Goal: Task Accomplishment & Management: Use online tool/utility

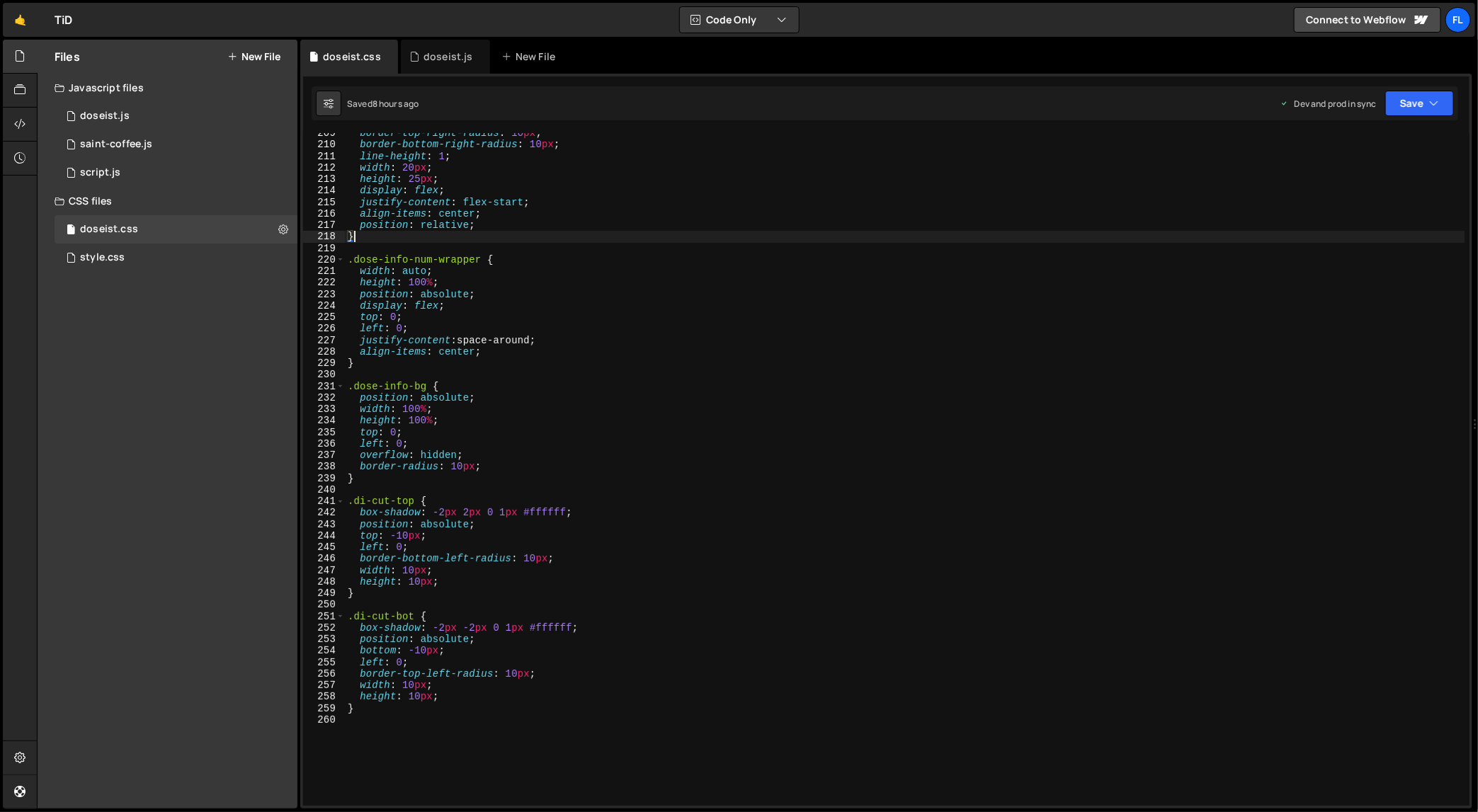
scroll to position [2398, 0]
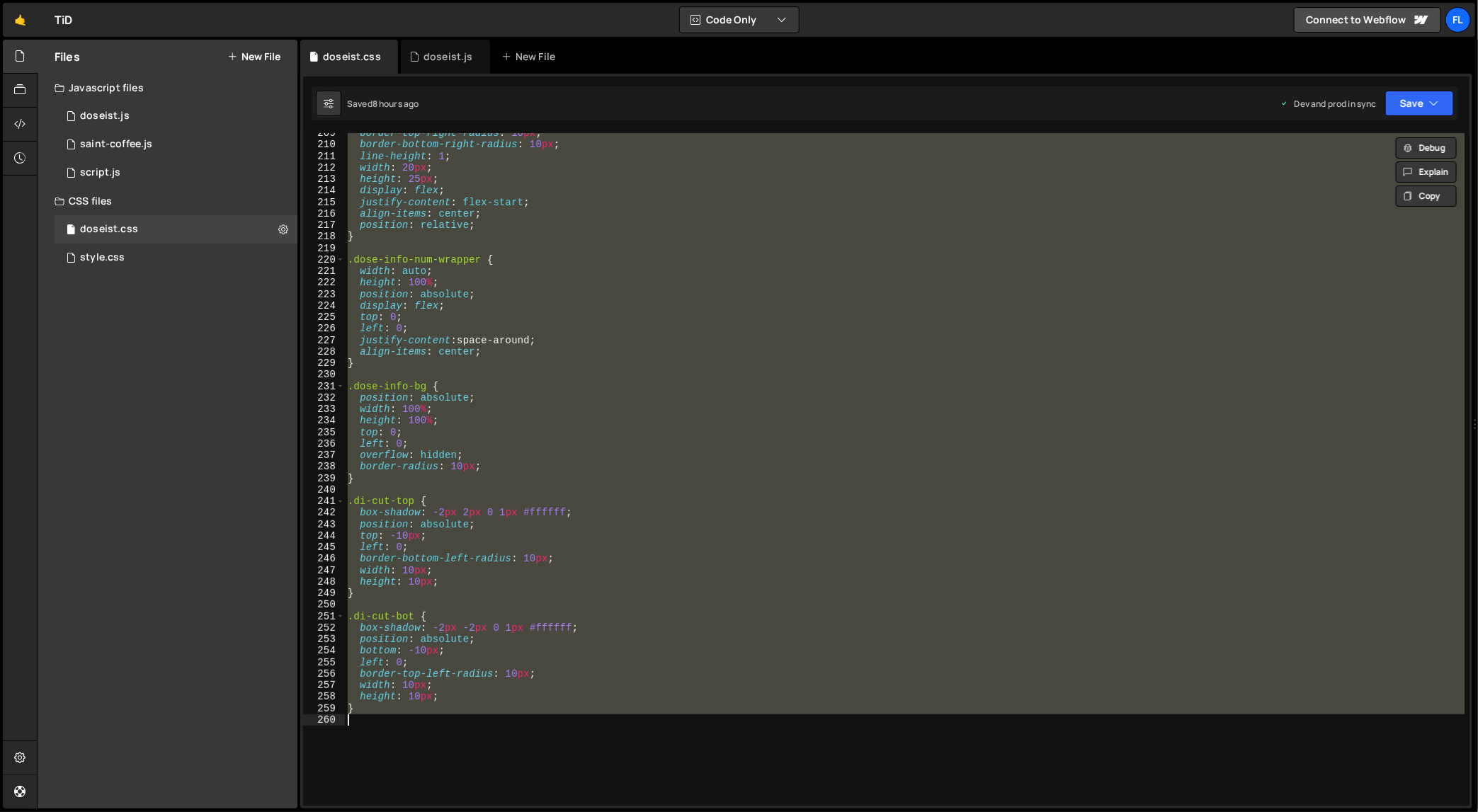
type textarea "}"
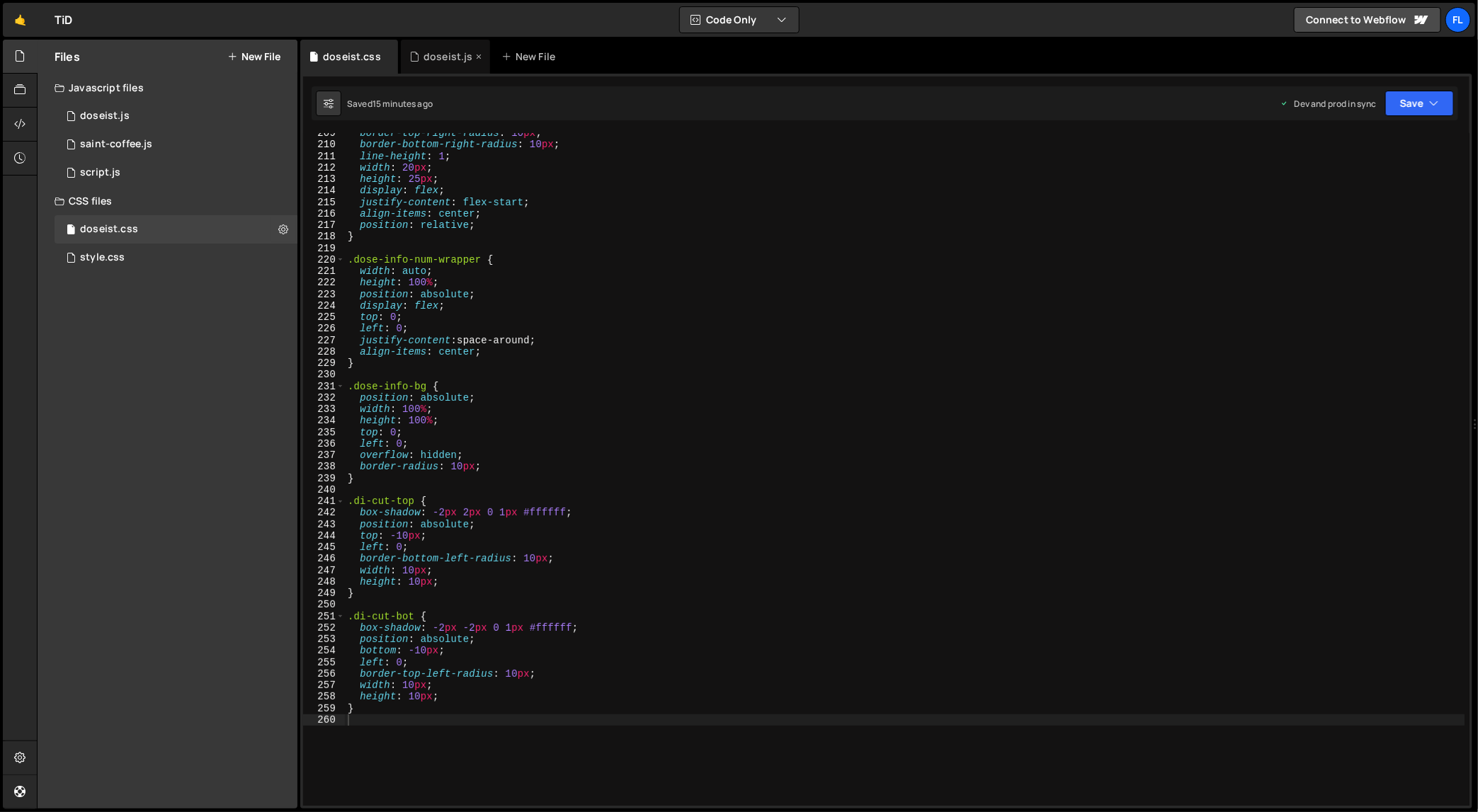
click at [439, 51] on div "doseist.js" at bounding box center [448, 57] width 50 height 14
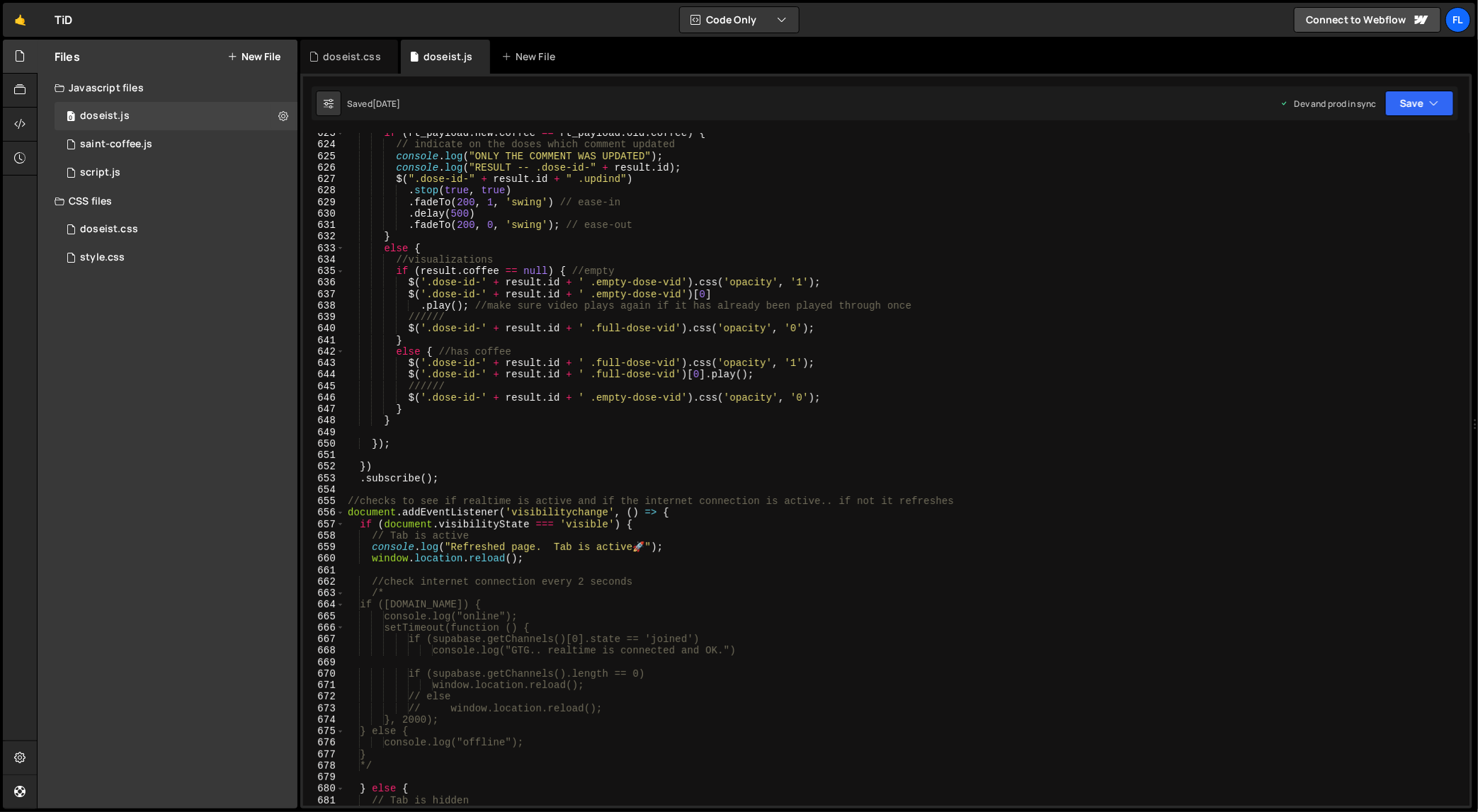
click at [765, 471] on div "if ( rt_payload . new . coffee == rt_payload . old . coffee ) { // indicate on …" at bounding box center [905, 475] width 1120 height 696
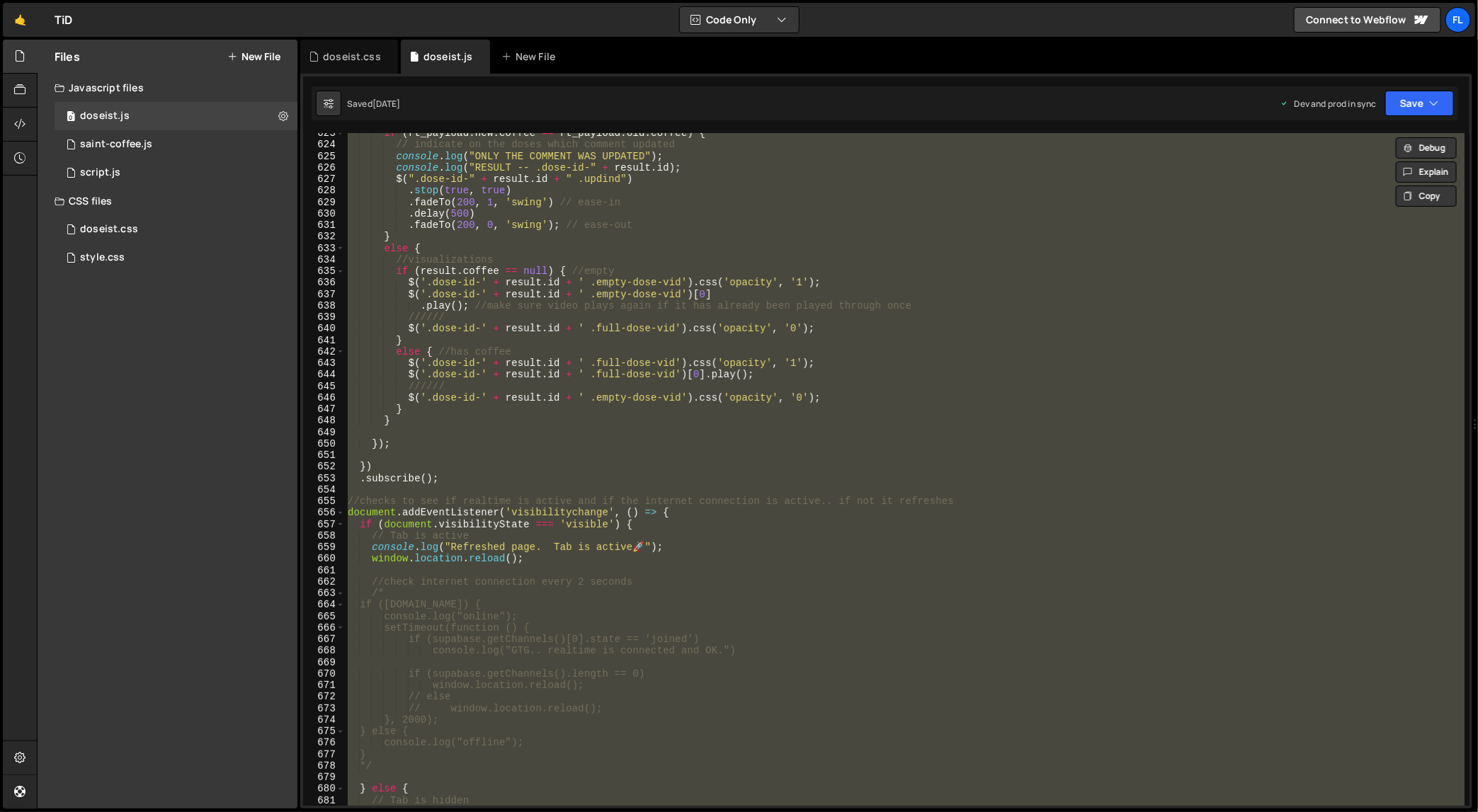
paste textarea
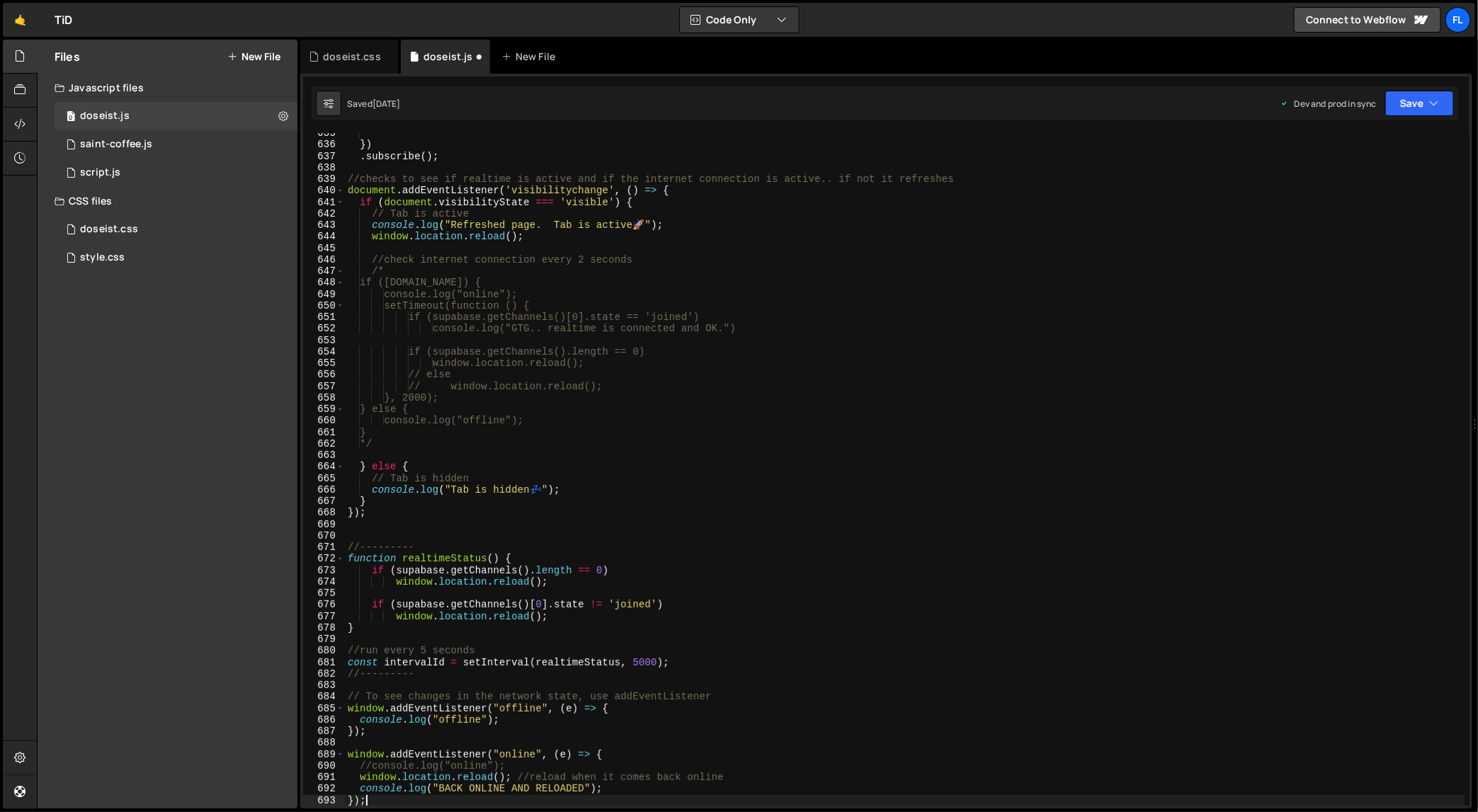
scroll to position [7412, 0]
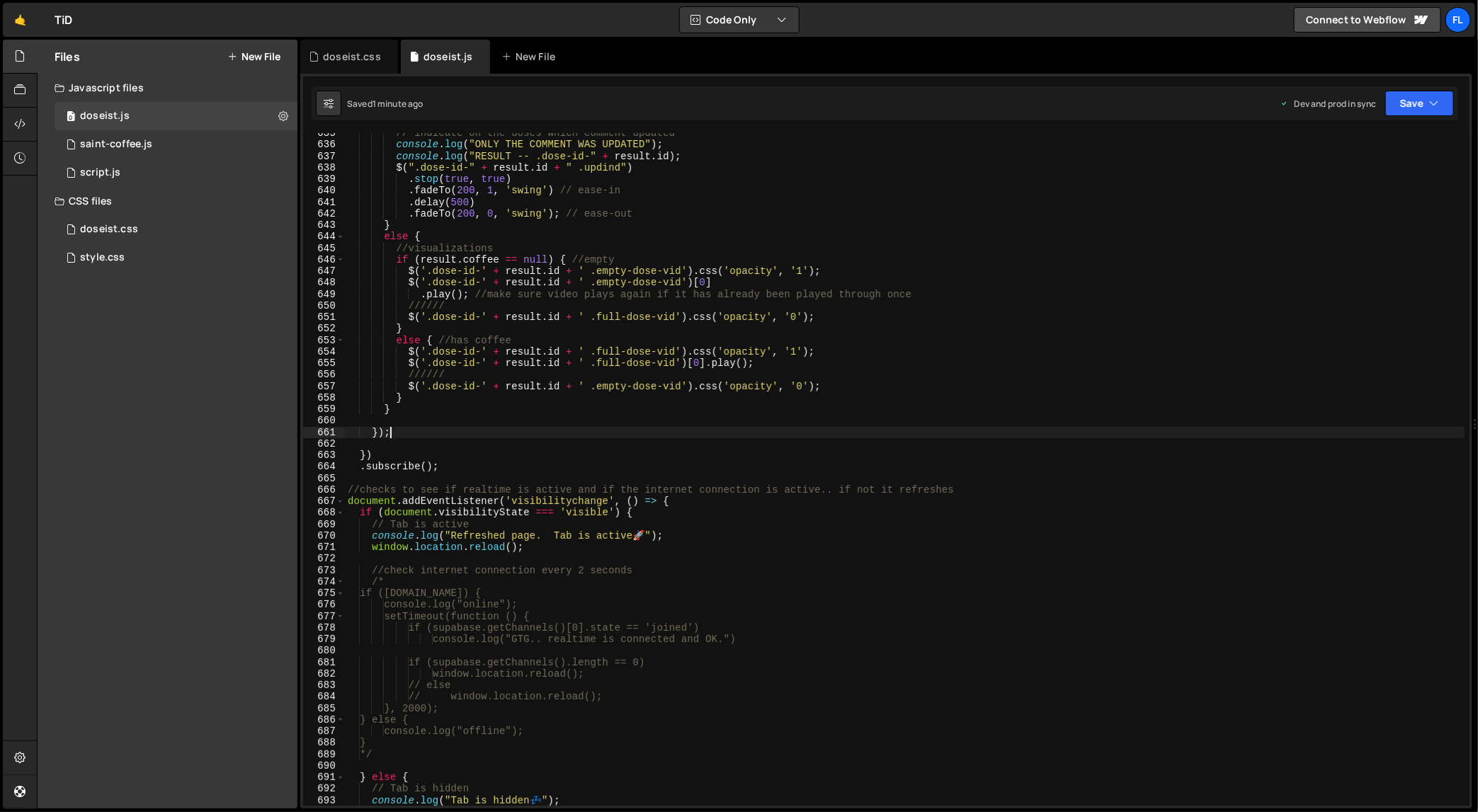
click at [799, 428] on div "// indicate on the doses which comment updated console . log ( "ONLY THE COMMEN…" at bounding box center [905, 475] width 1120 height 696
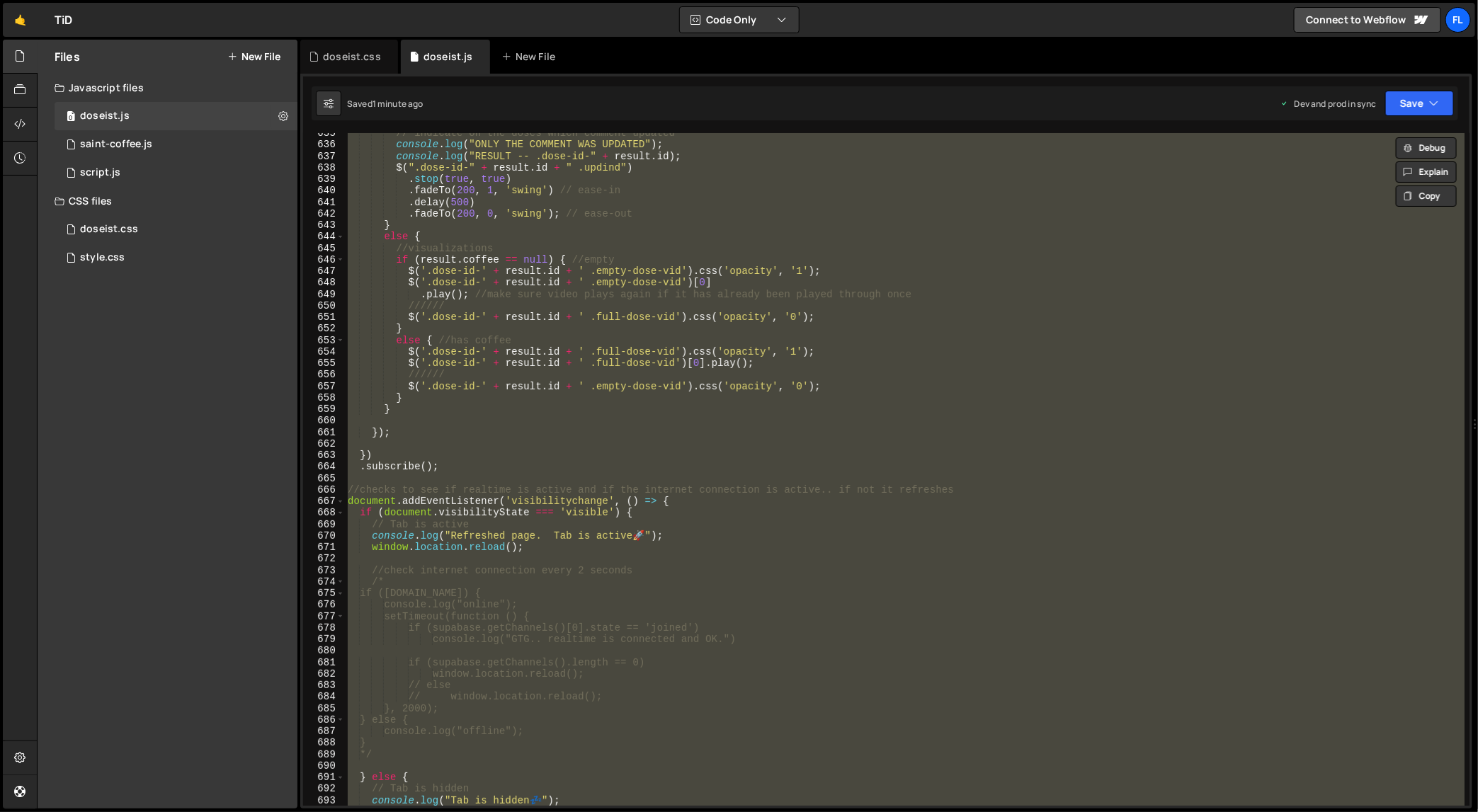
paste textarea
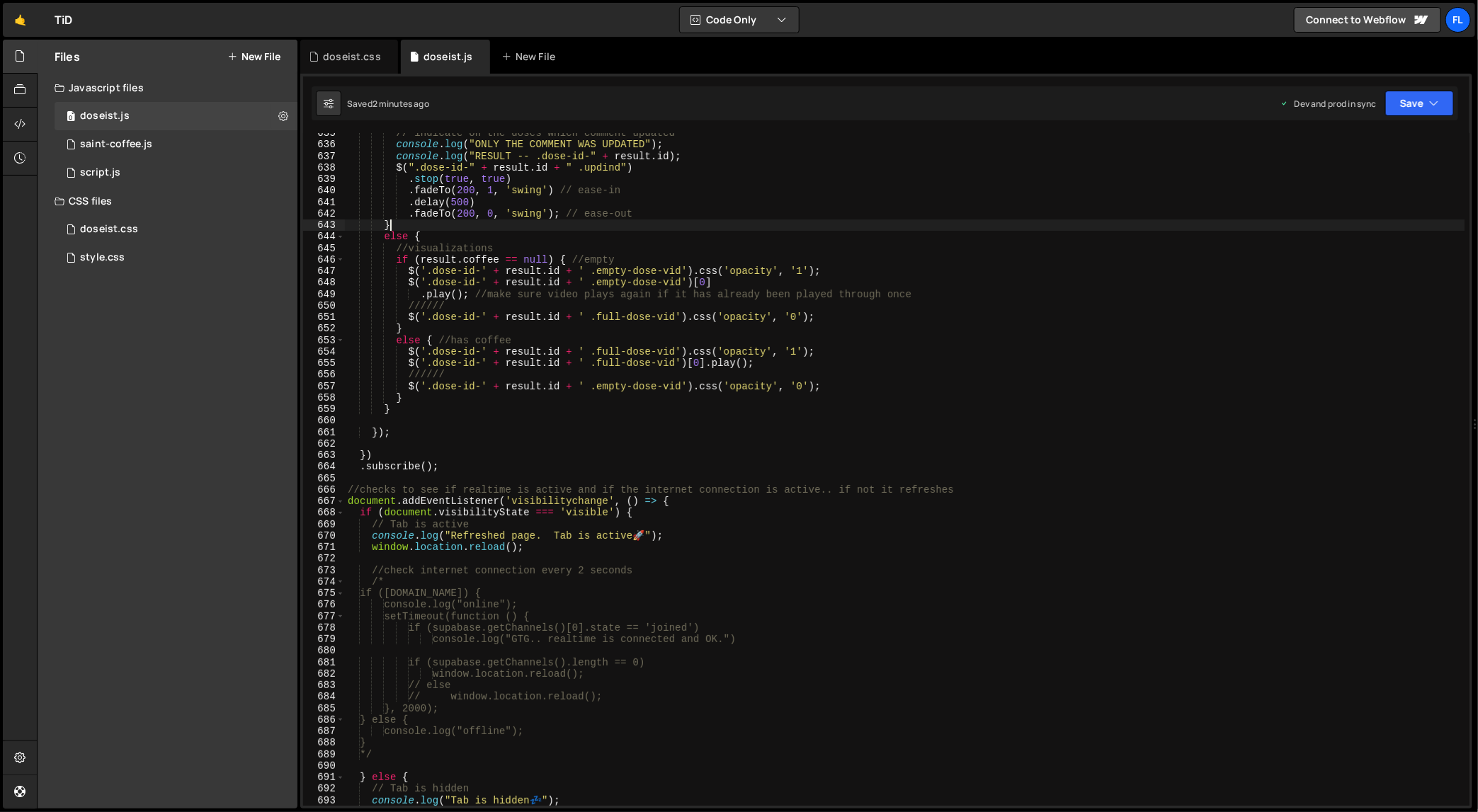
click at [769, 220] on div "// indicate on the doses which comment updated console . log ( "ONLY THE COMMEN…" at bounding box center [905, 475] width 1120 height 696
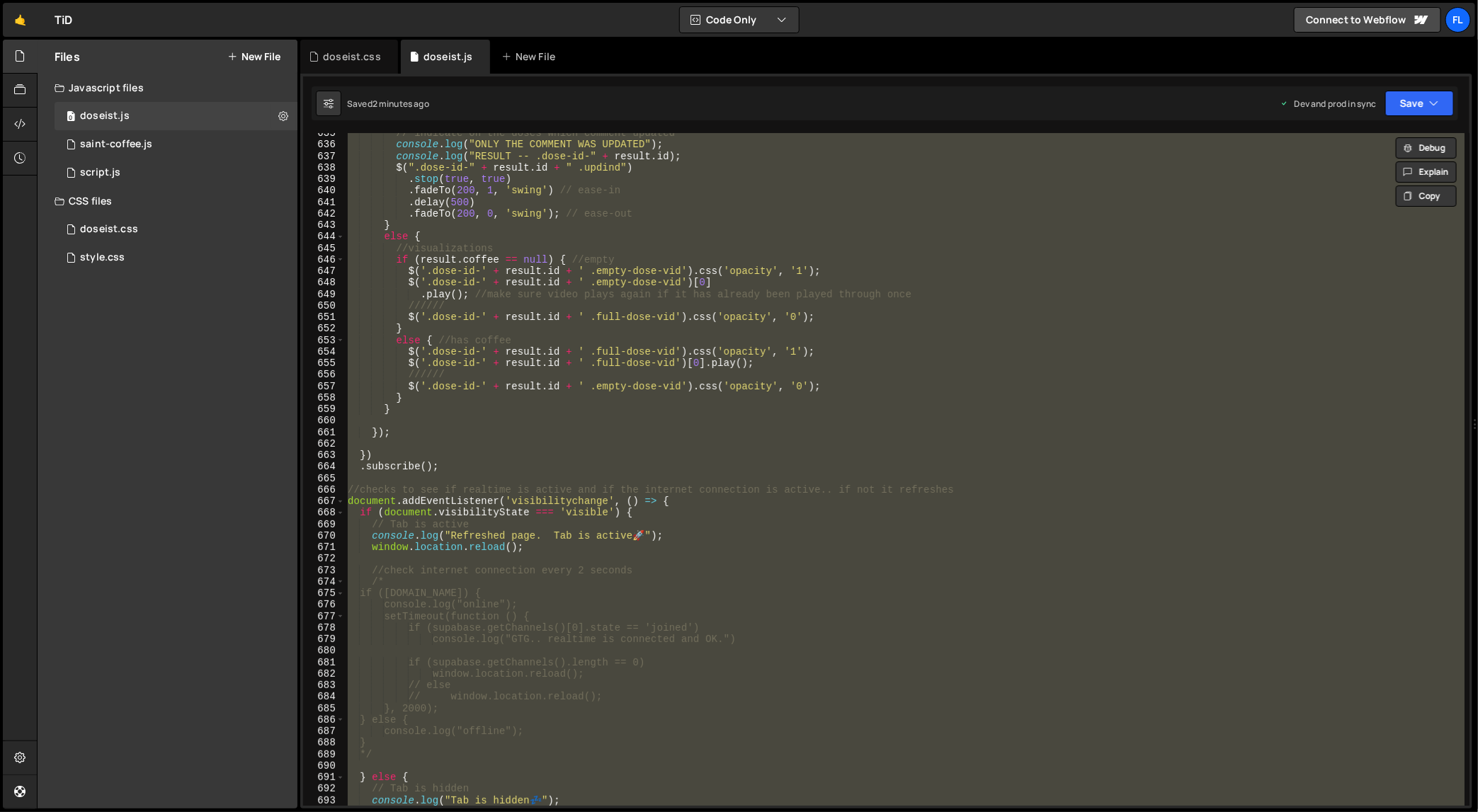
paste textarea
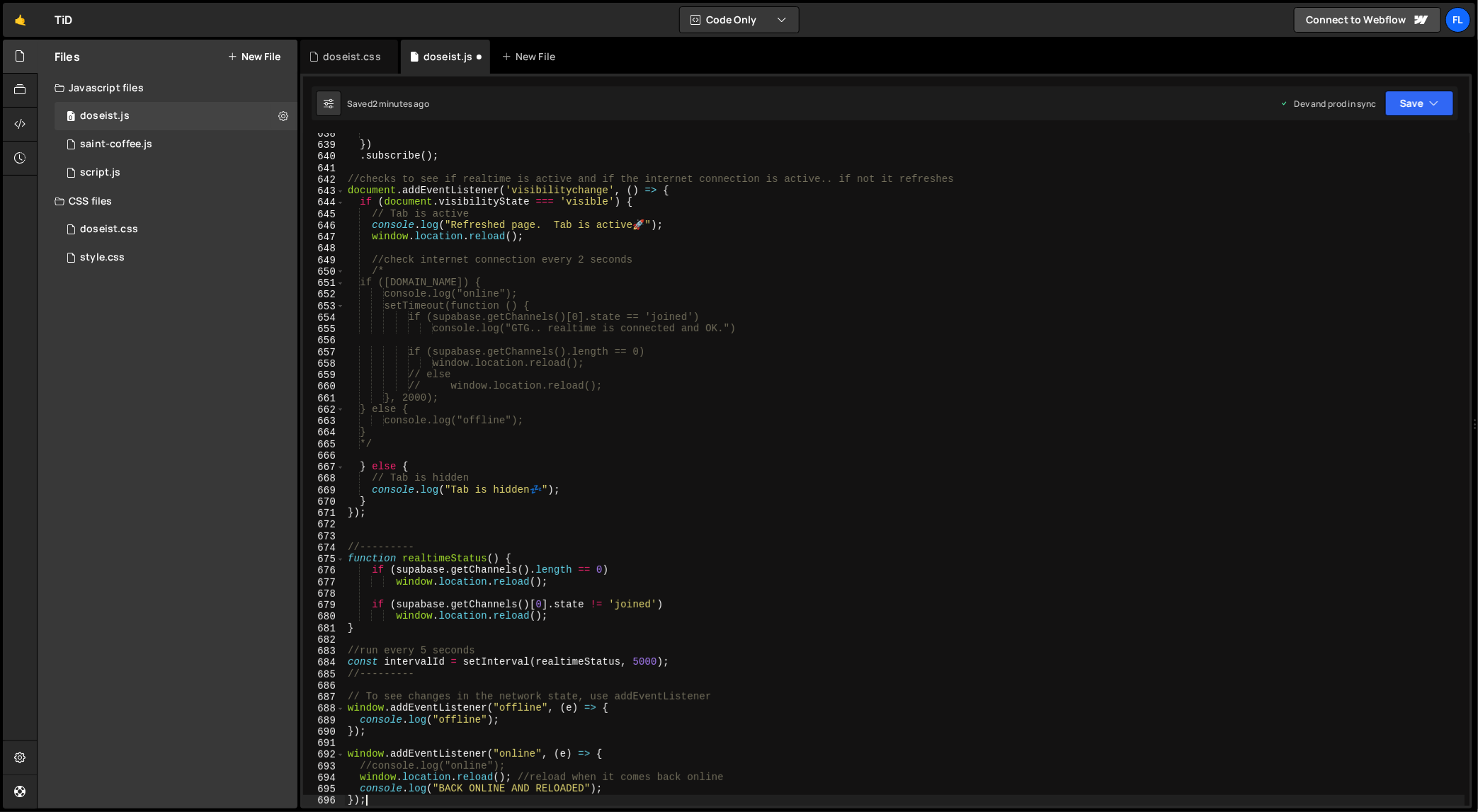
scroll to position [7447, 0]
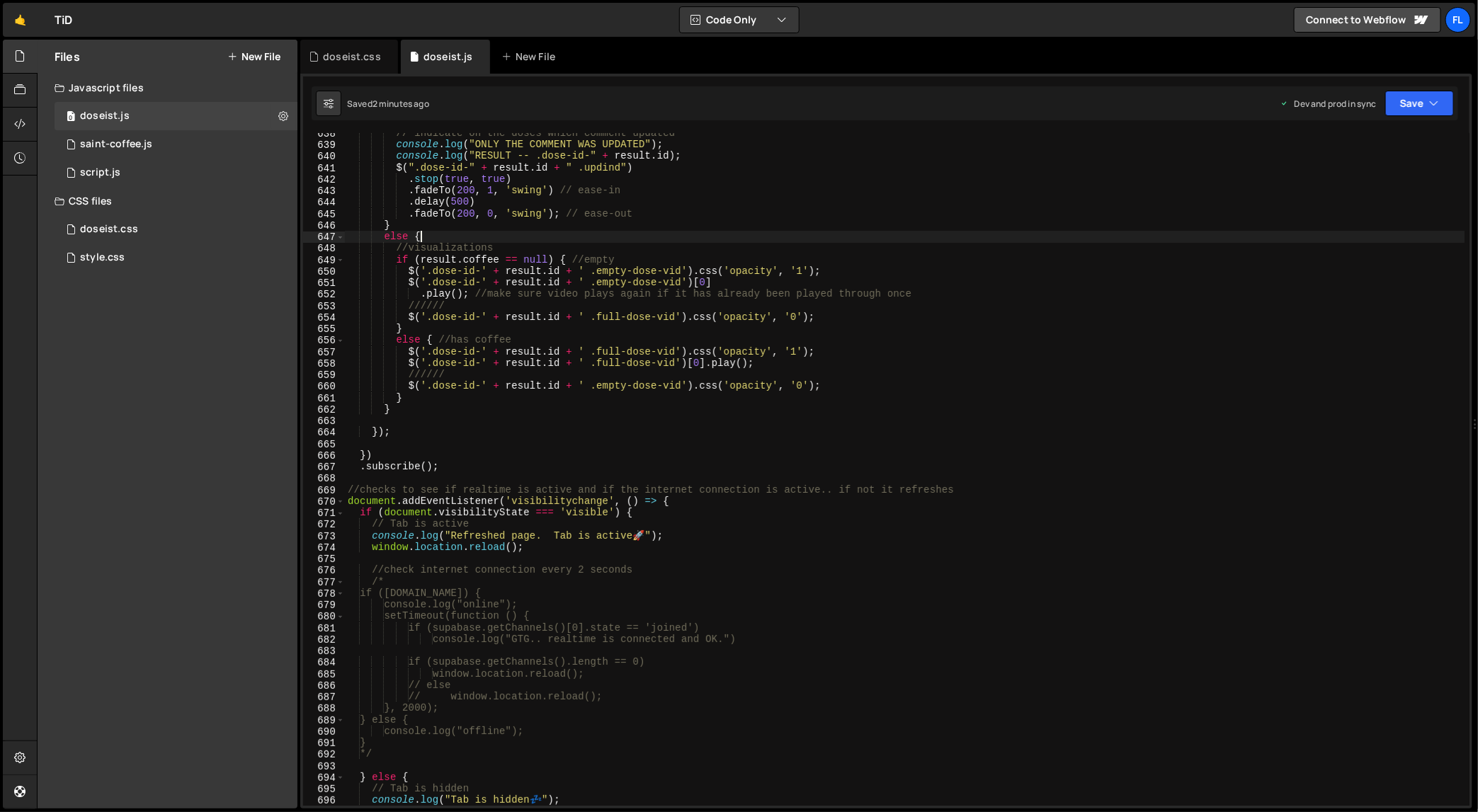
click at [815, 241] on div "// indicate on the doses which comment updated console . log ( "ONLY THE COMMEN…" at bounding box center [905, 475] width 1120 height 696
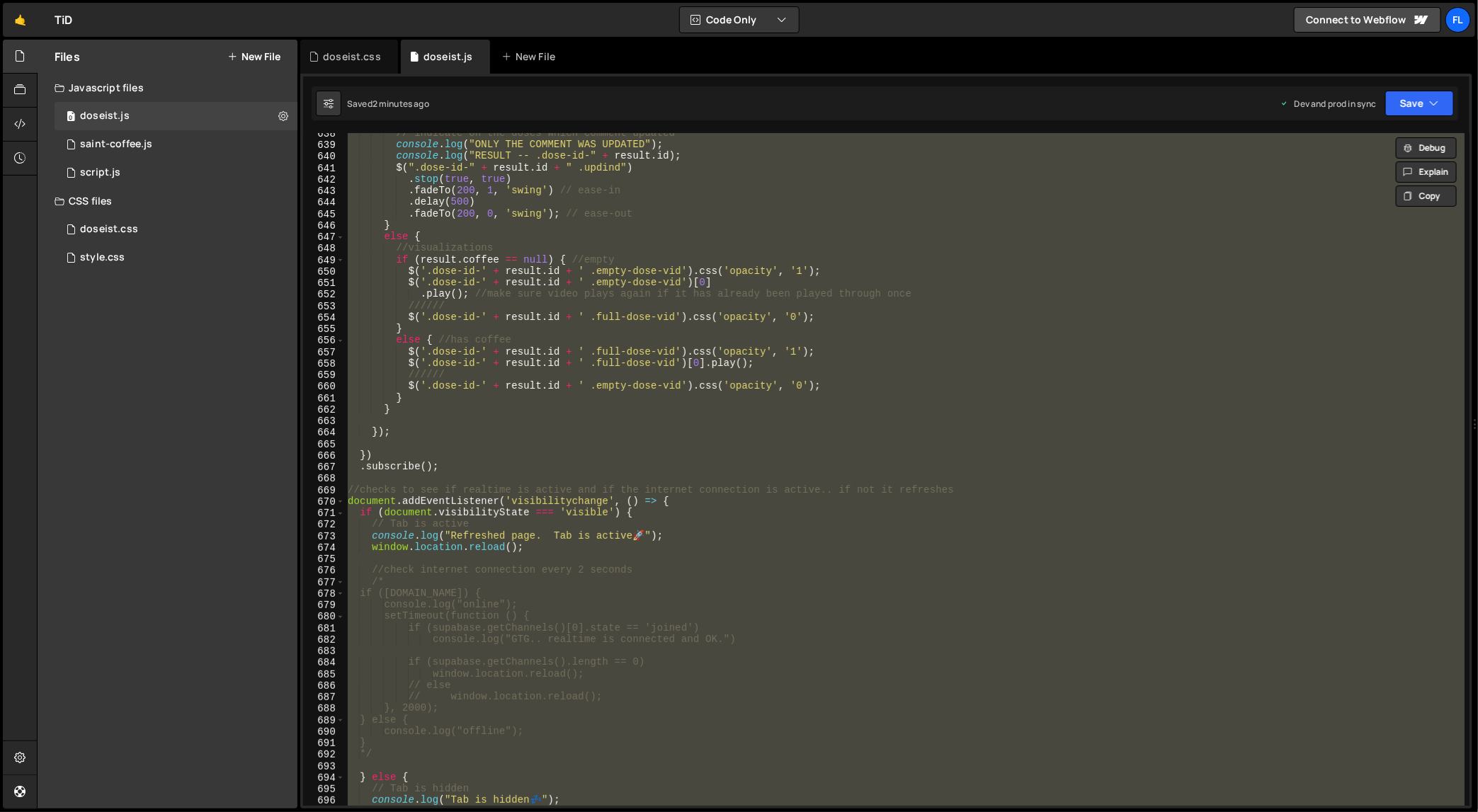
paste textarea
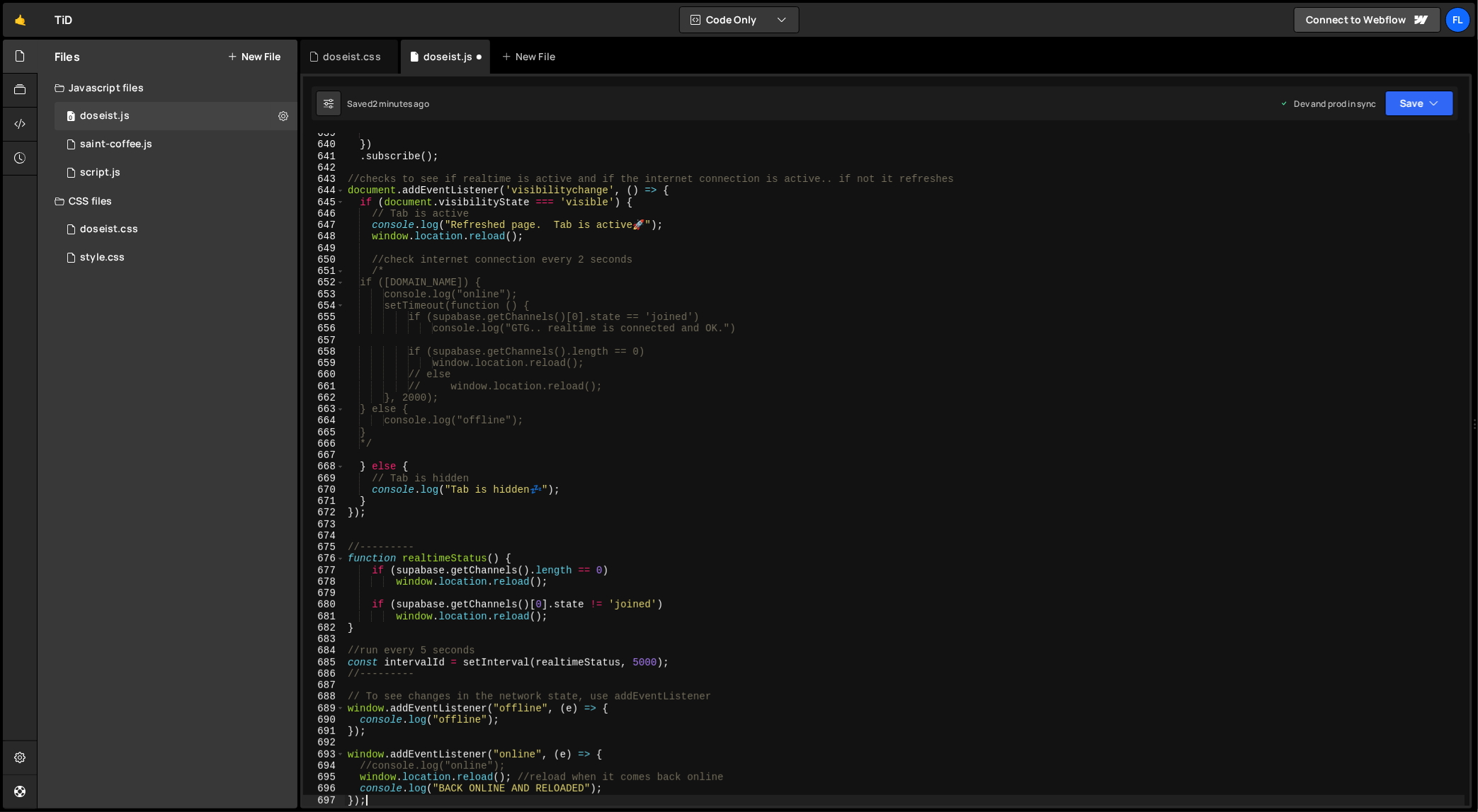
scroll to position [7458, 0]
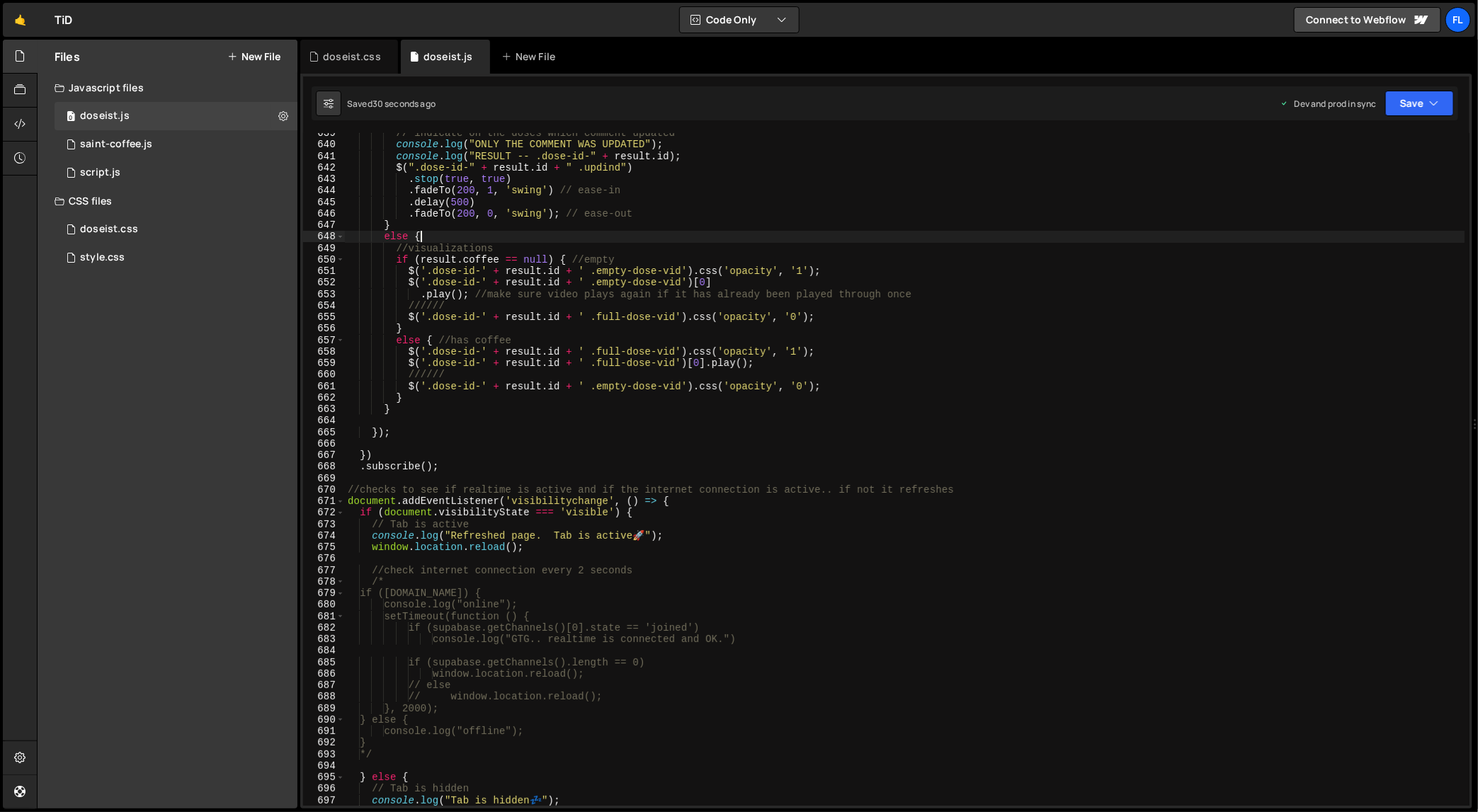
click at [746, 238] on div "// indicate on the doses which comment updated console . log ( "ONLY THE COMMEN…" at bounding box center [905, 475] width 1120 height 696
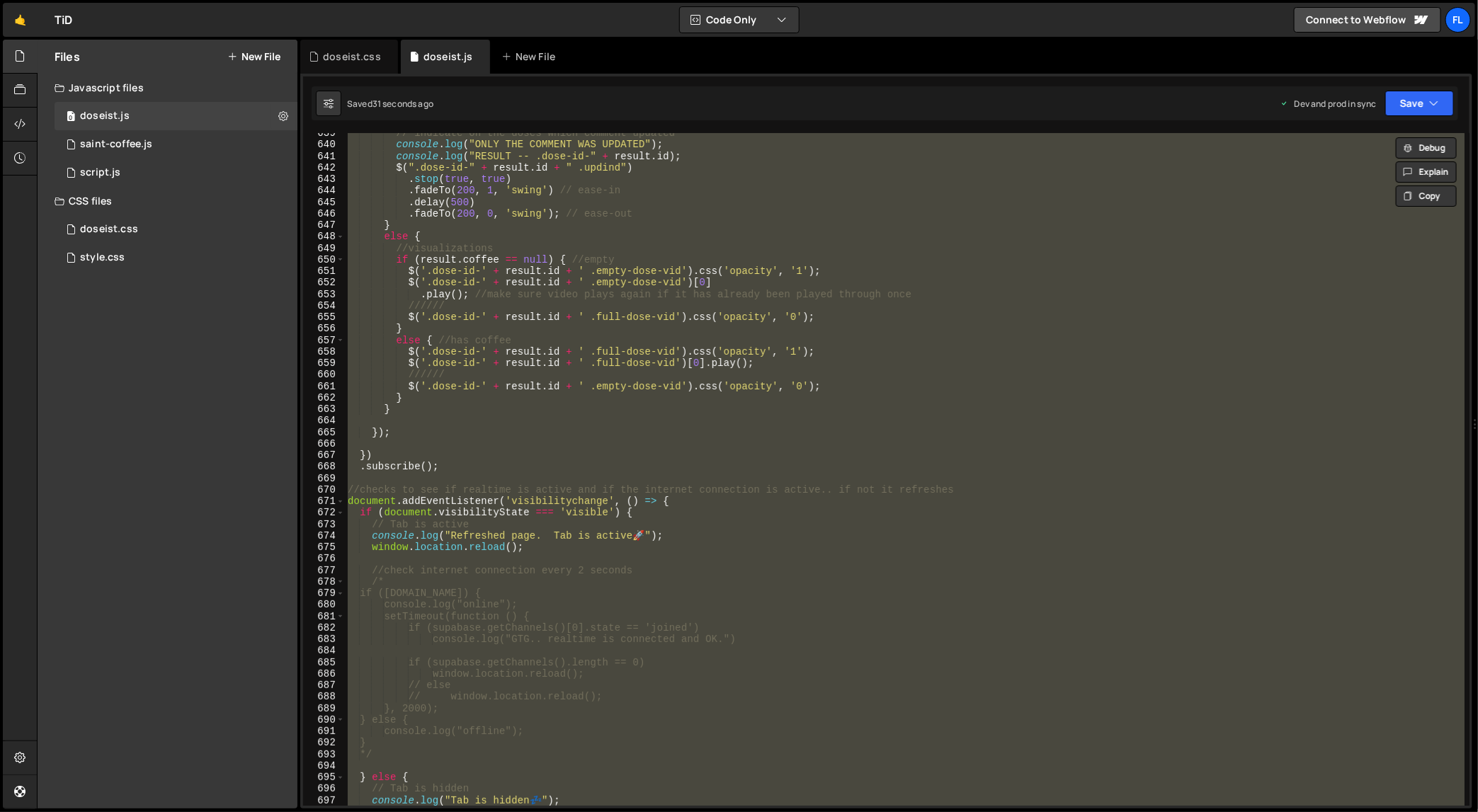
paste textarea
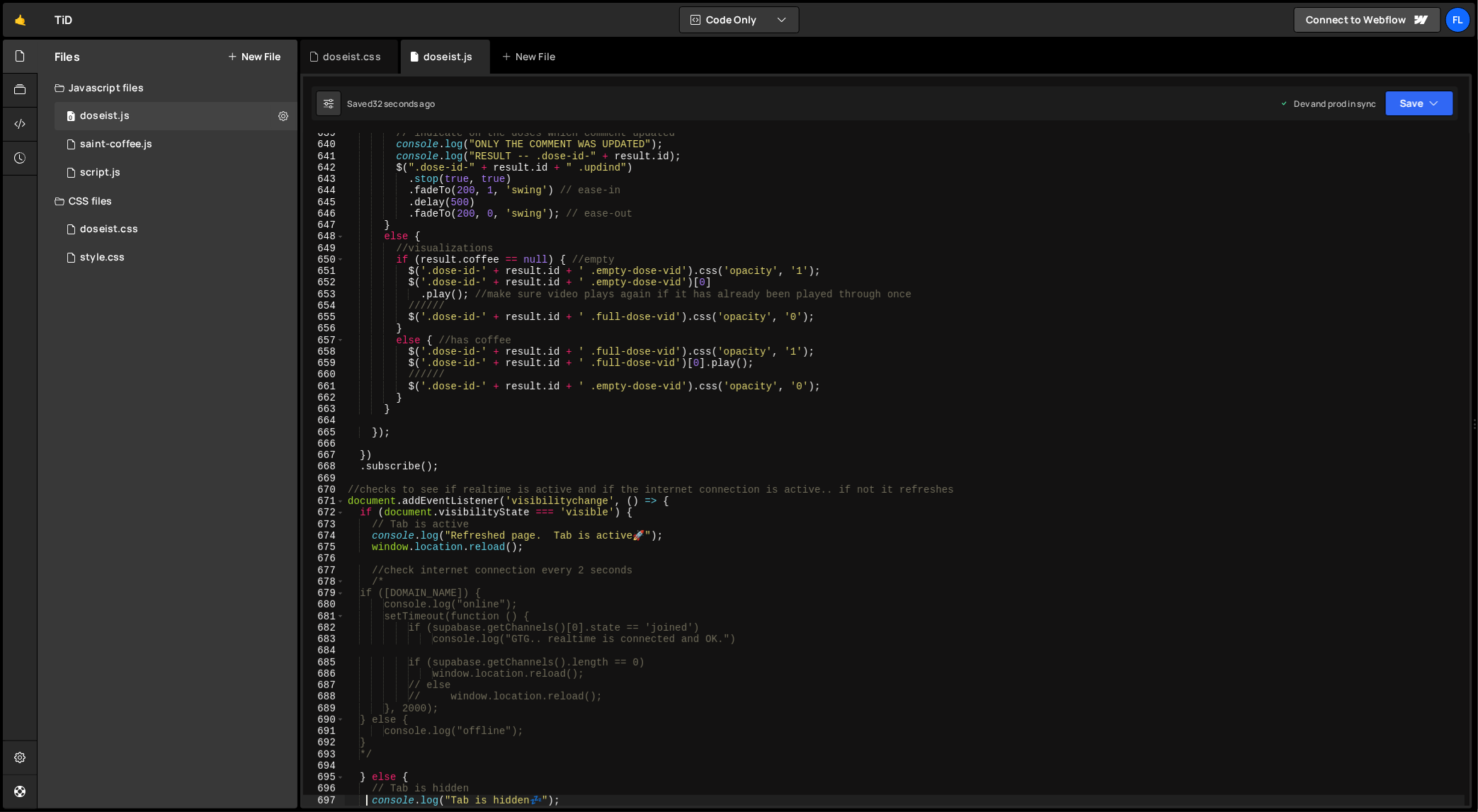
click at [921, 504] on div "// indicate on the doses which comment updated console . log ( "ONLY THE COMMEN…" at bounding box center [905, 475] width 1120 height 696
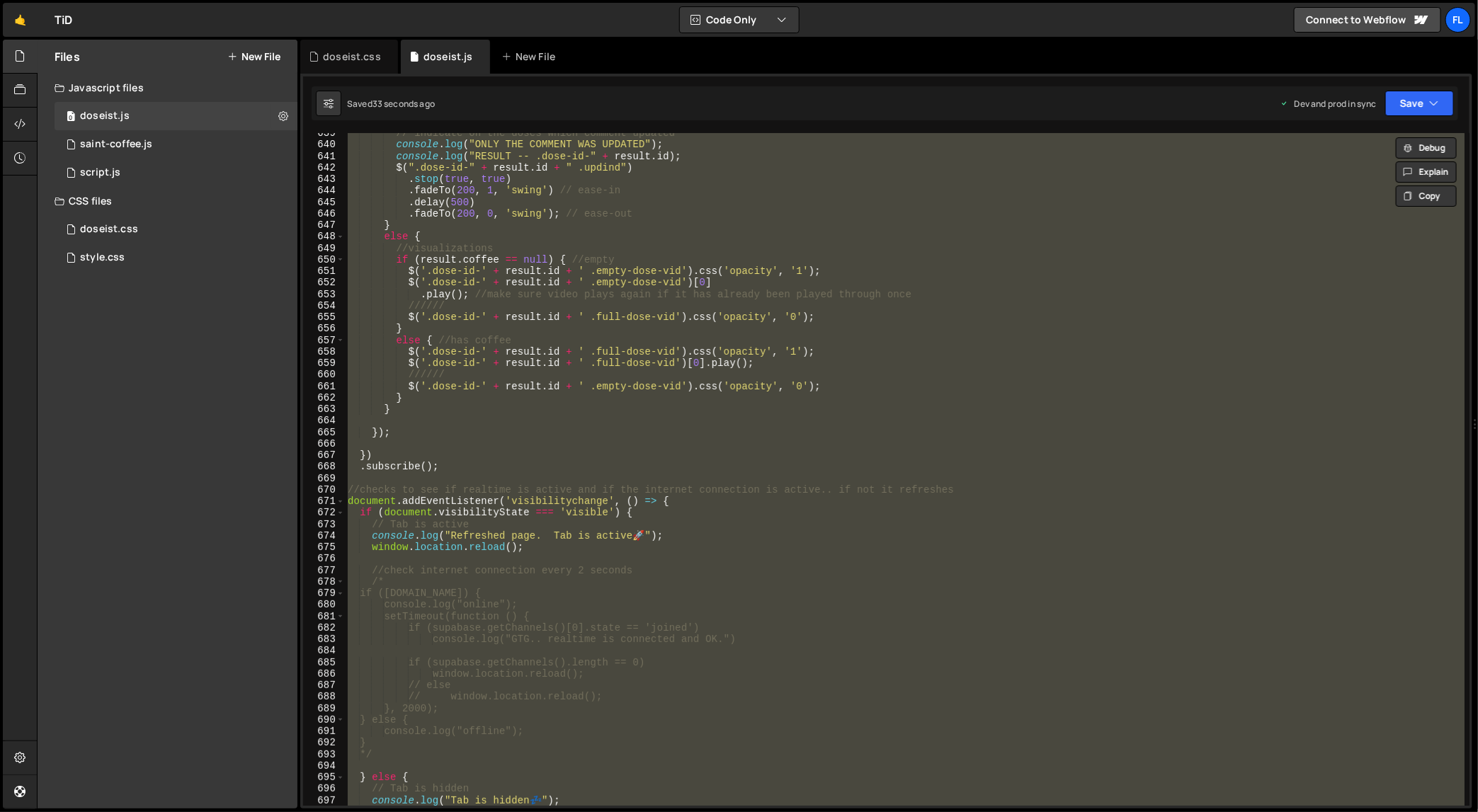
paste textarea
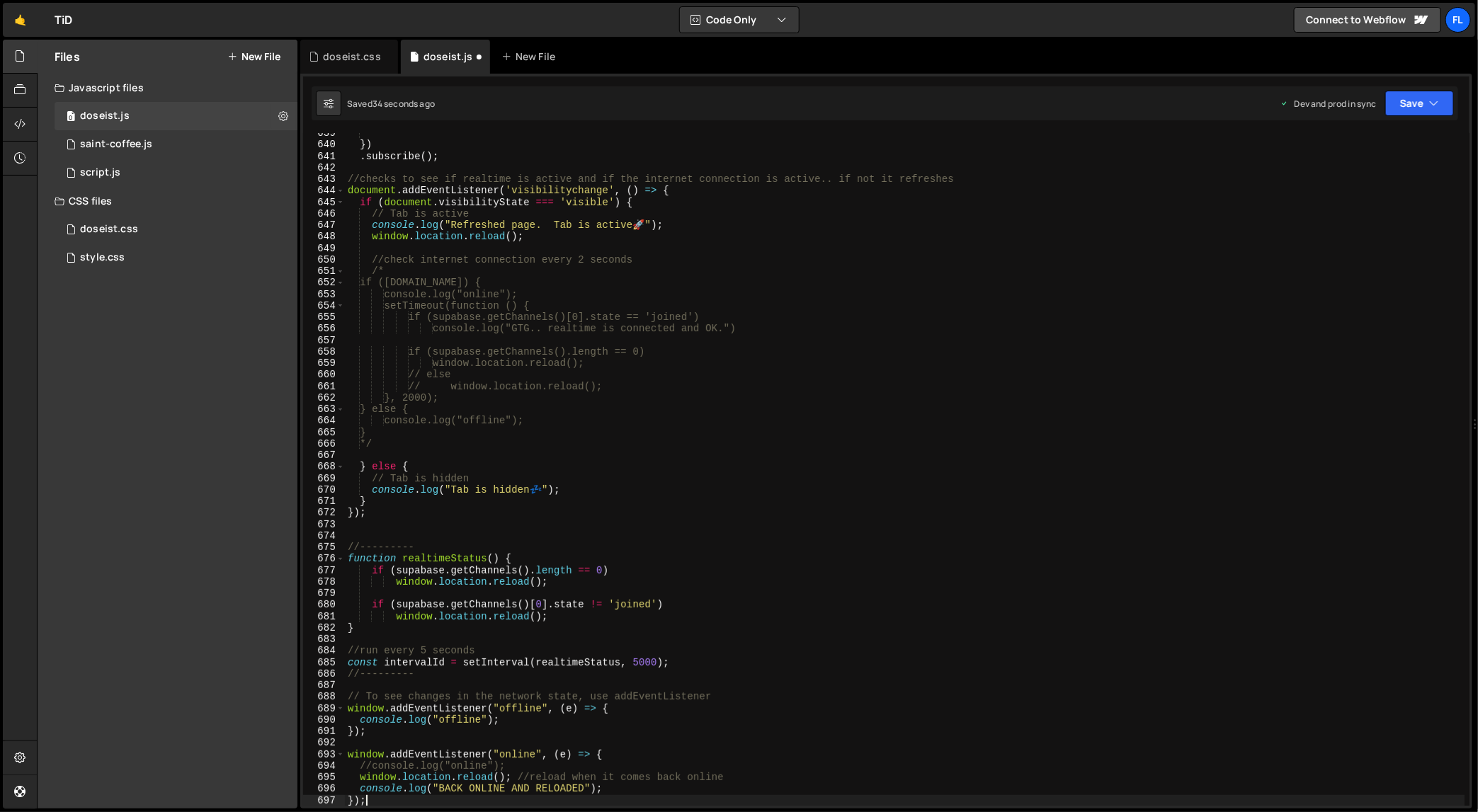
type textarea "console.log("Tab is hidden 💤");"
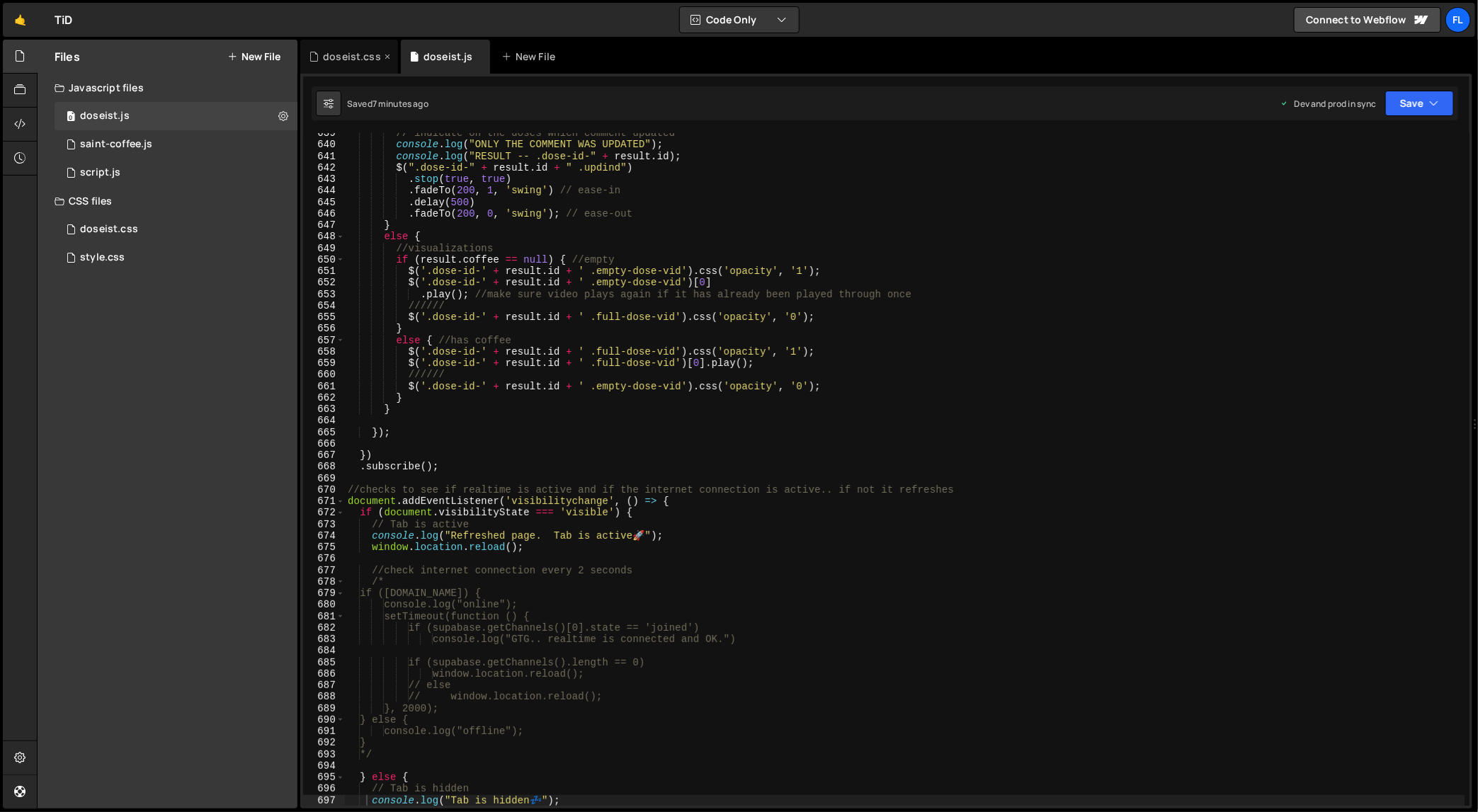
click at [365, 53] on div "doseist.css" at bounding box center [352, 57] width 58 height 14
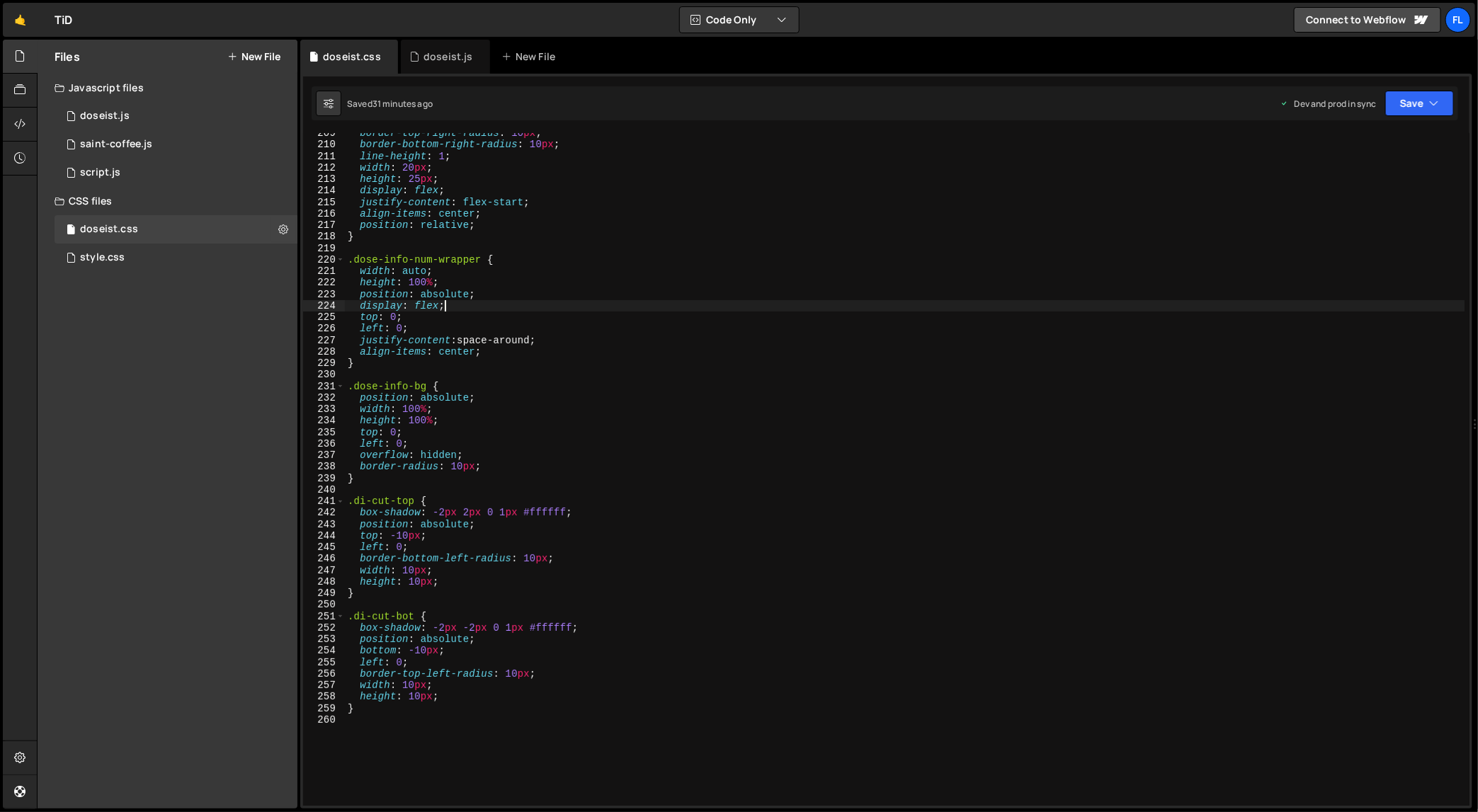
click at [601, 308] on div "border-top-right-radius : 10 px ; border-bottom-right-radius : 10 px ; line-hei…" at bounding box center [905, 475] width 1120 height 696
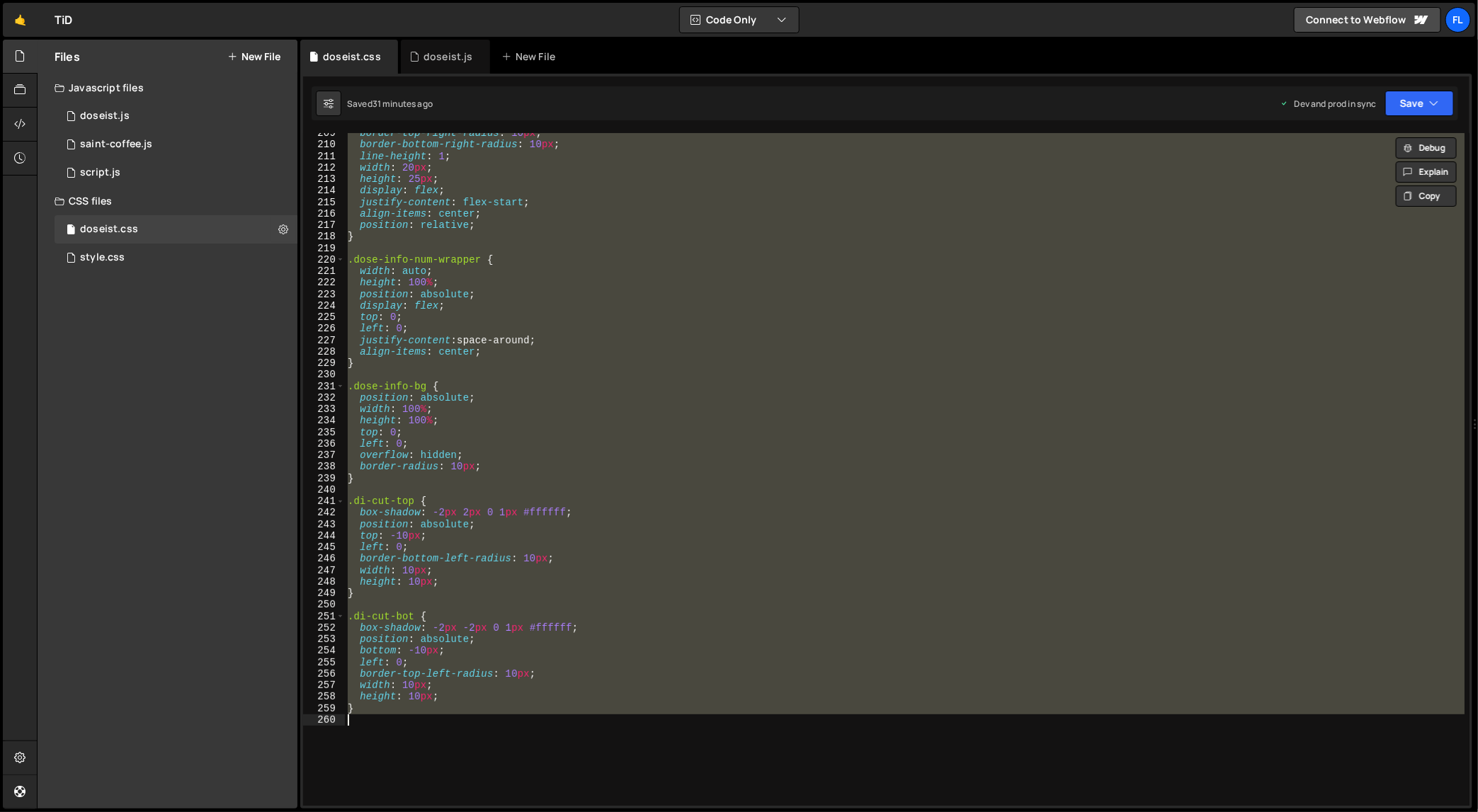
paste textarea
type textarea "}"
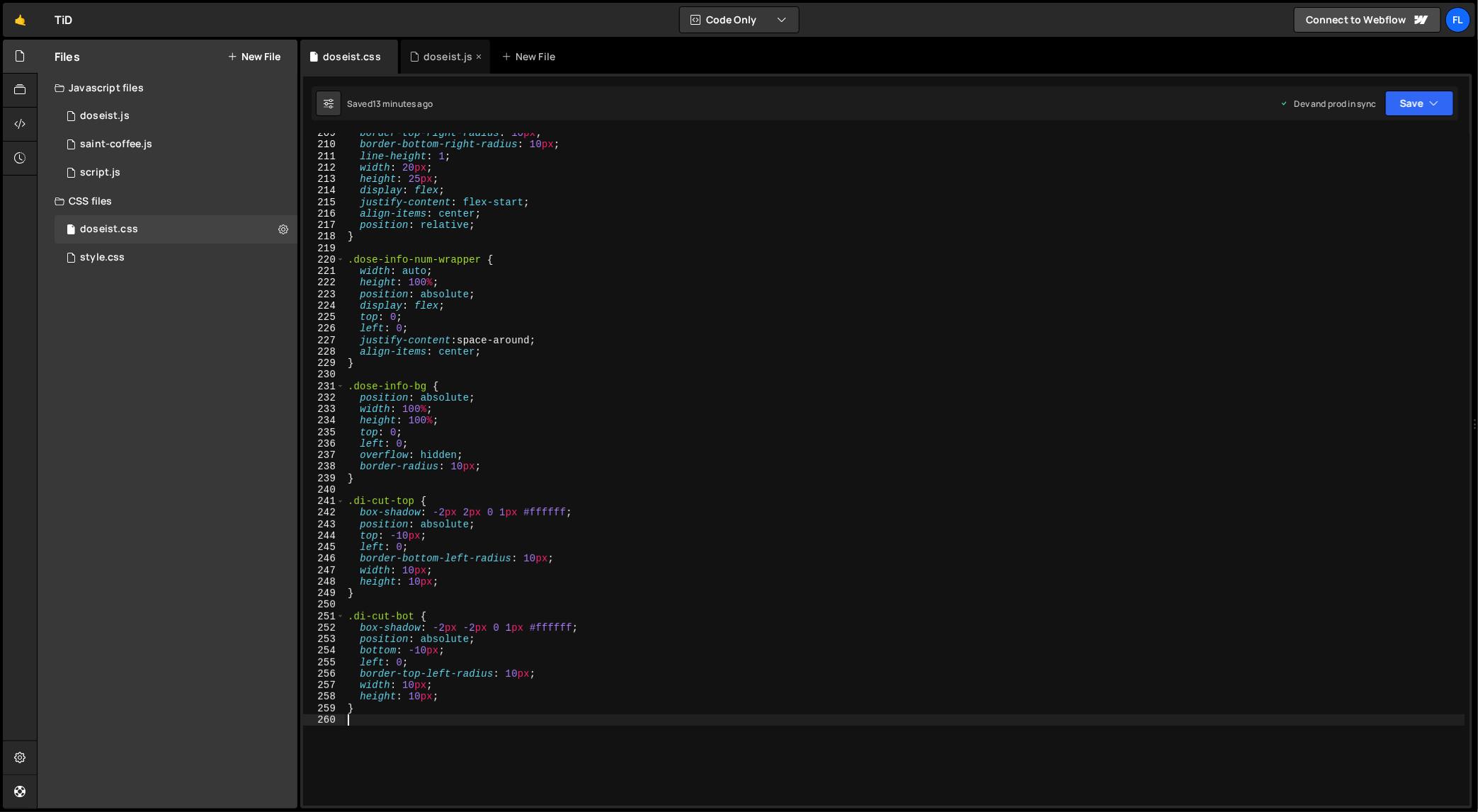
click at [432, 52] on div "doseist.js" at bounding box center [448, 57] width 50 height 14
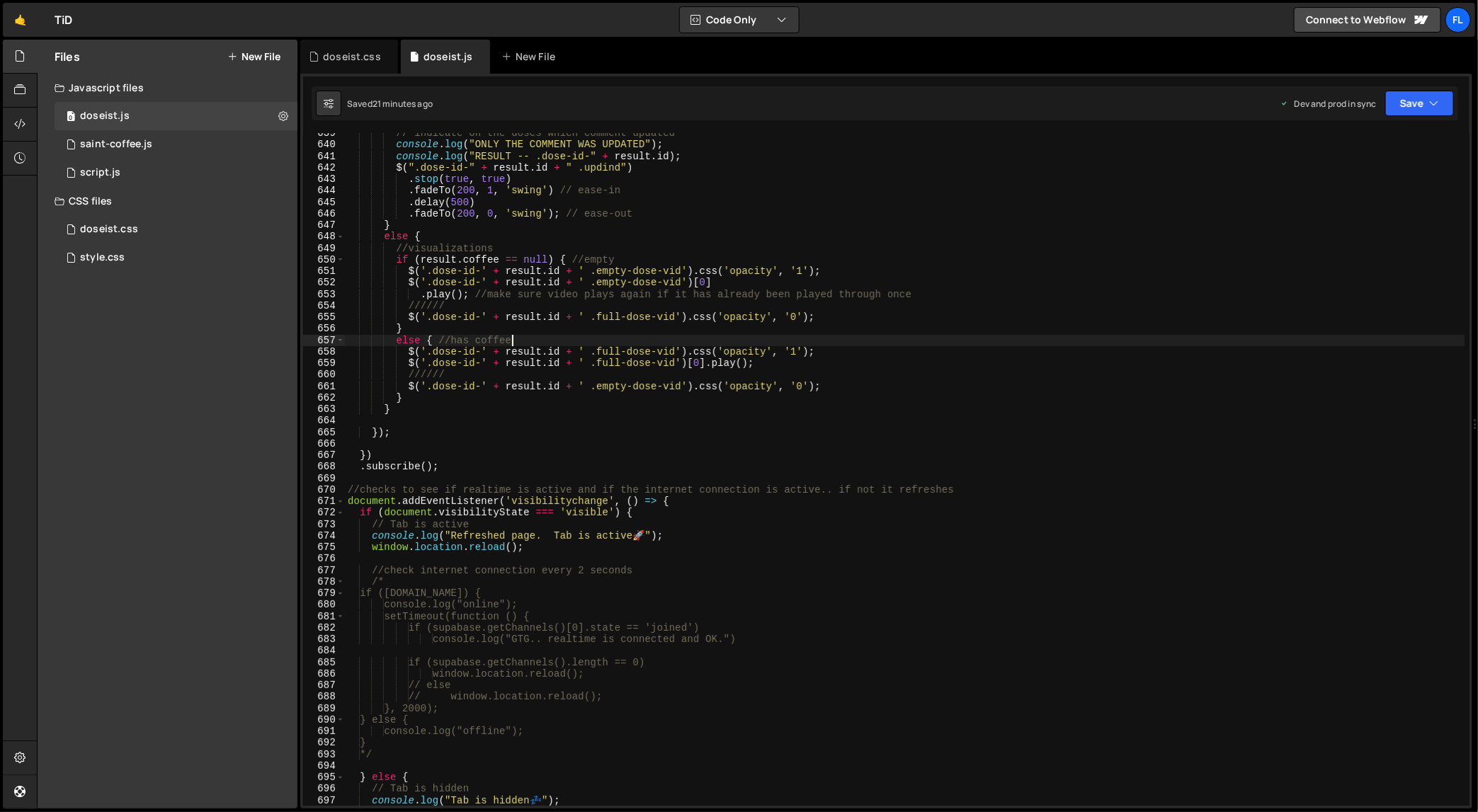
click at [611, 342] on div "// indicate on the doses which comment updated console . log ( "ONLY THE COMMEN…" at bounding box center [905, 475] width 1120 height 696
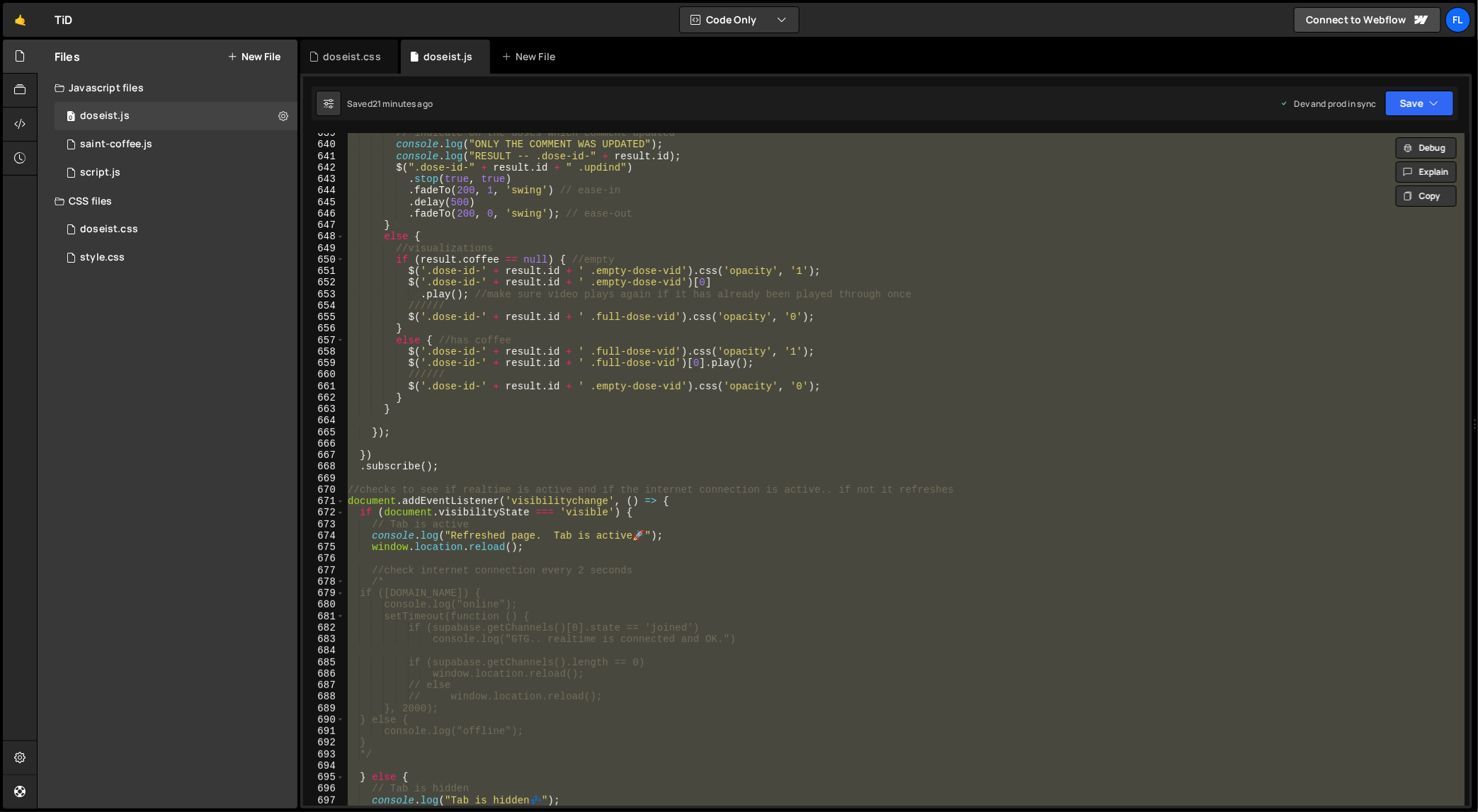
paste textarea
type textarea "});"
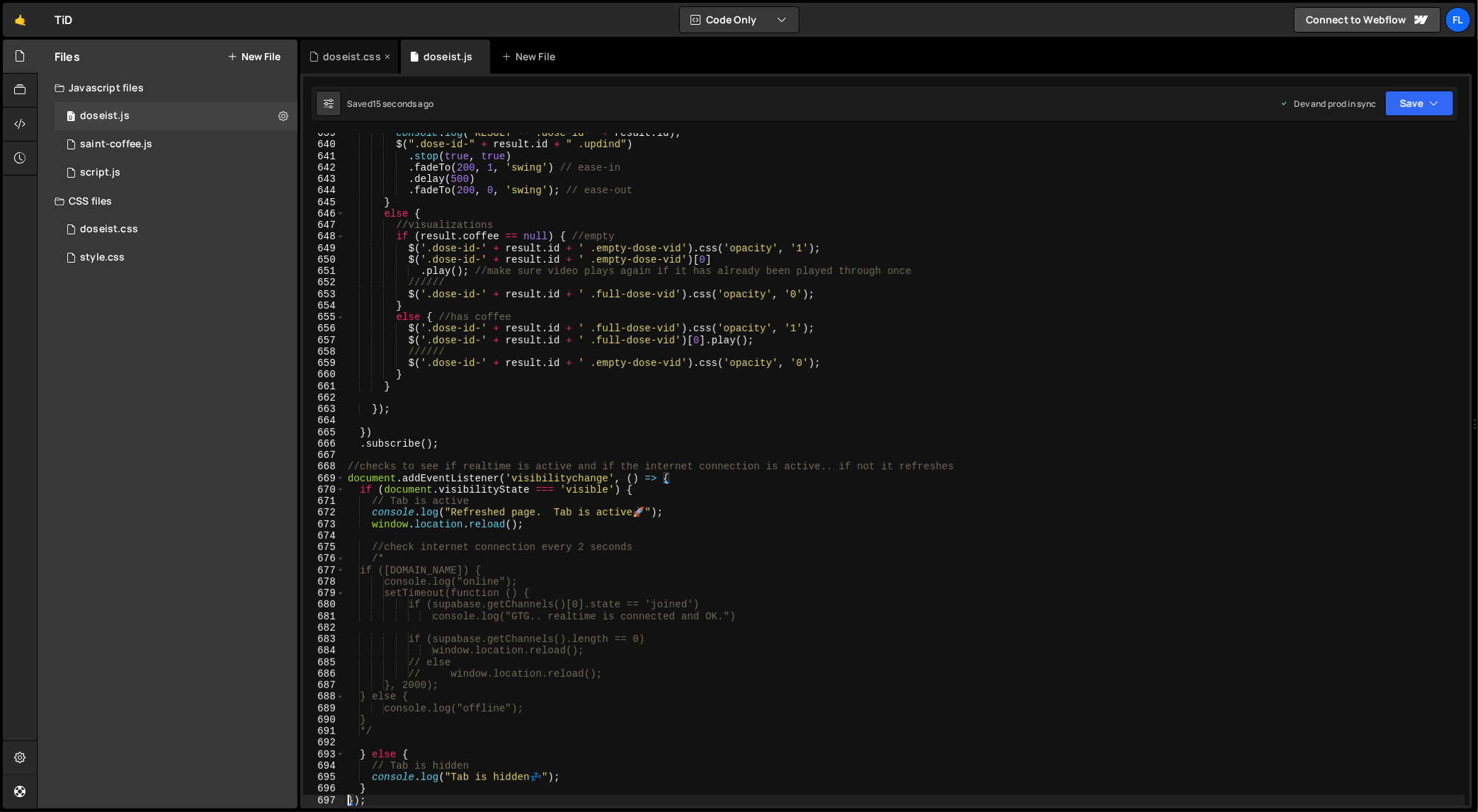
click at [332, 53] on div "doseist.css" at bounding box center [352, 57] width 58 height 14
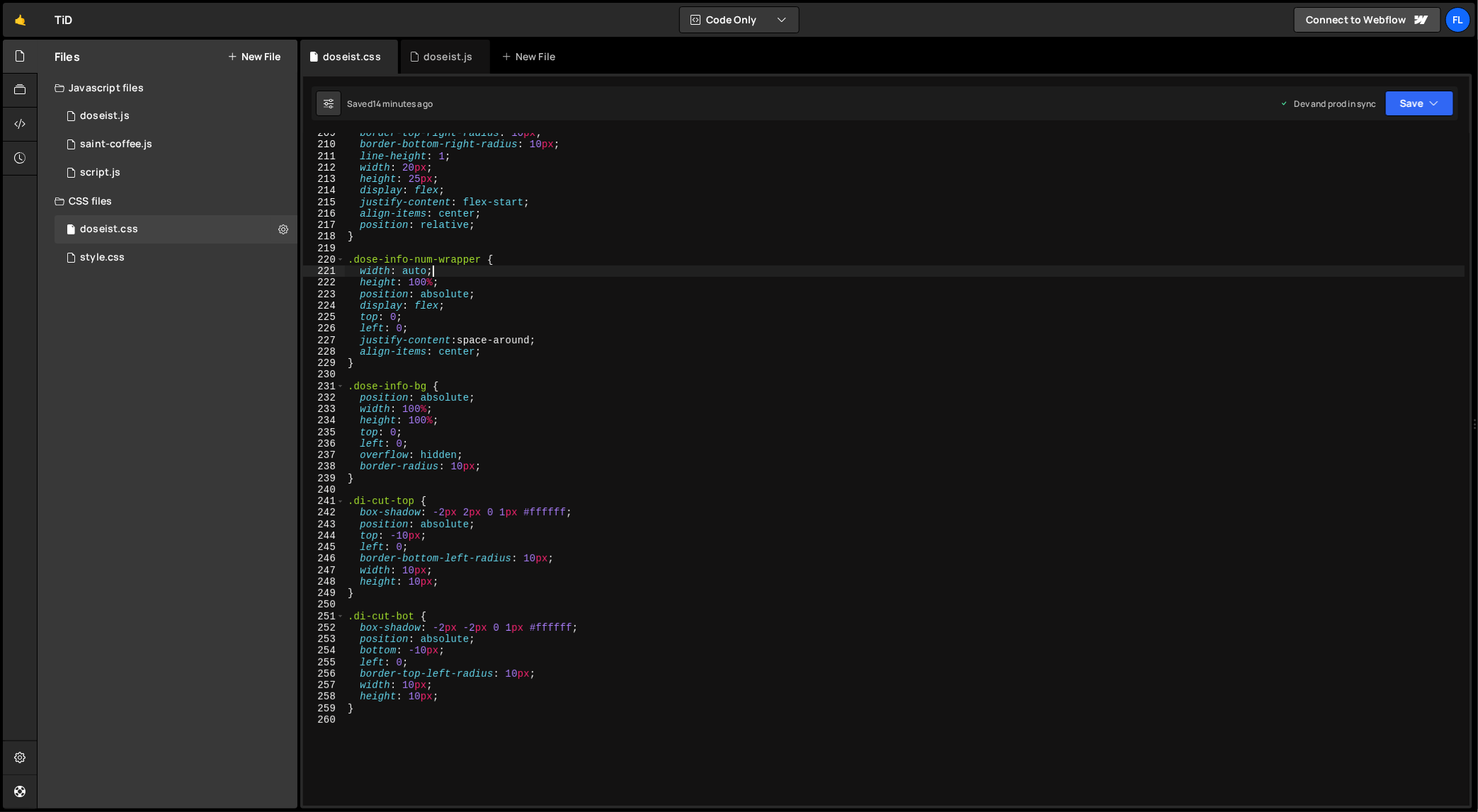
click at [557, 272] on div "border-top-right-radius : 10 px ; border-bottom-right-radius : 10 px ; line-hei…" at bounding box center [905, 475] width 1120 height 696
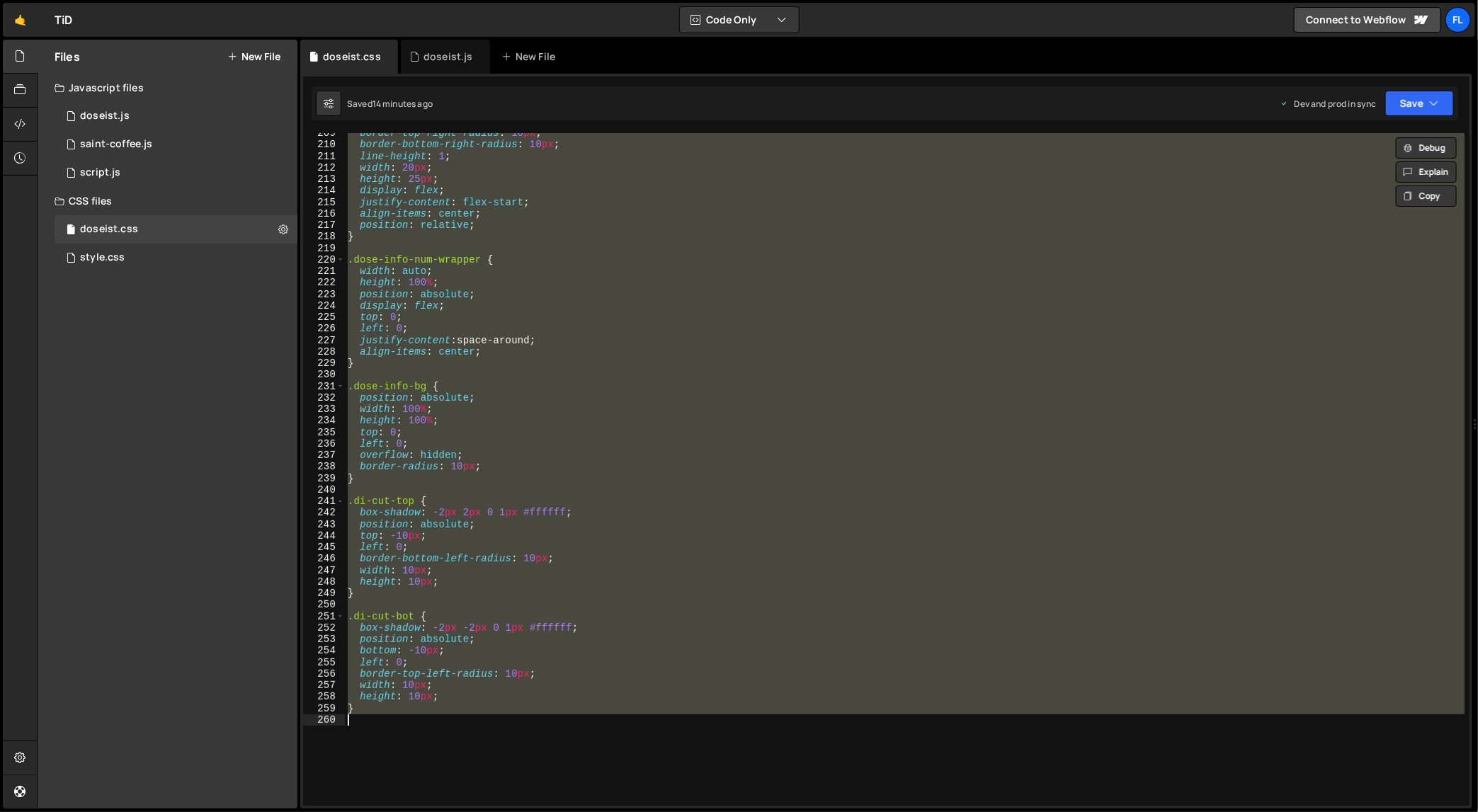
paste textarea
type textarea "}"
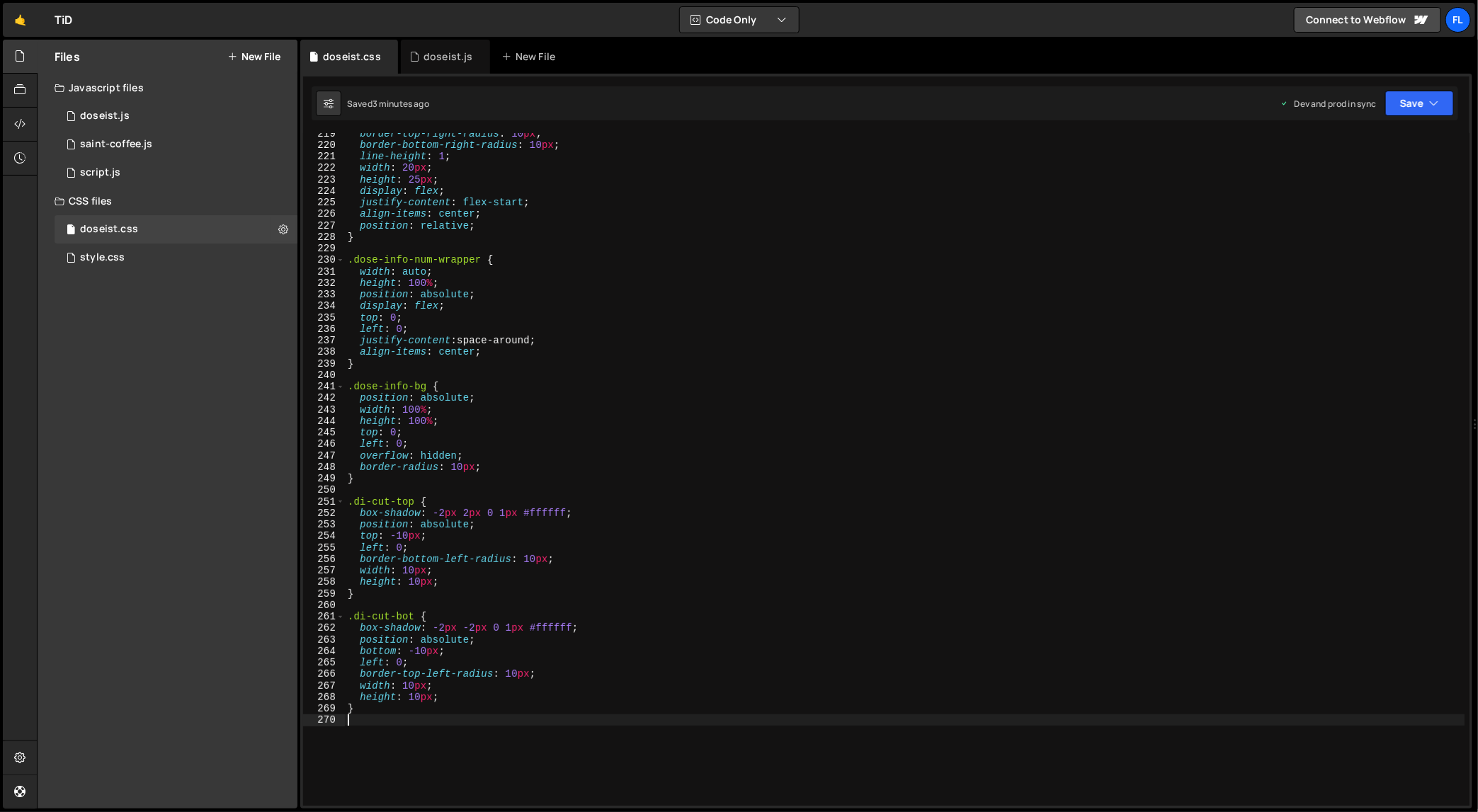
click at [496, 239] on div "border-top-right-radius : 10 px ; border-bottom-right-radius : 10 px ; line-hei…" at bounding box center [905, 475] width 1120 height 696
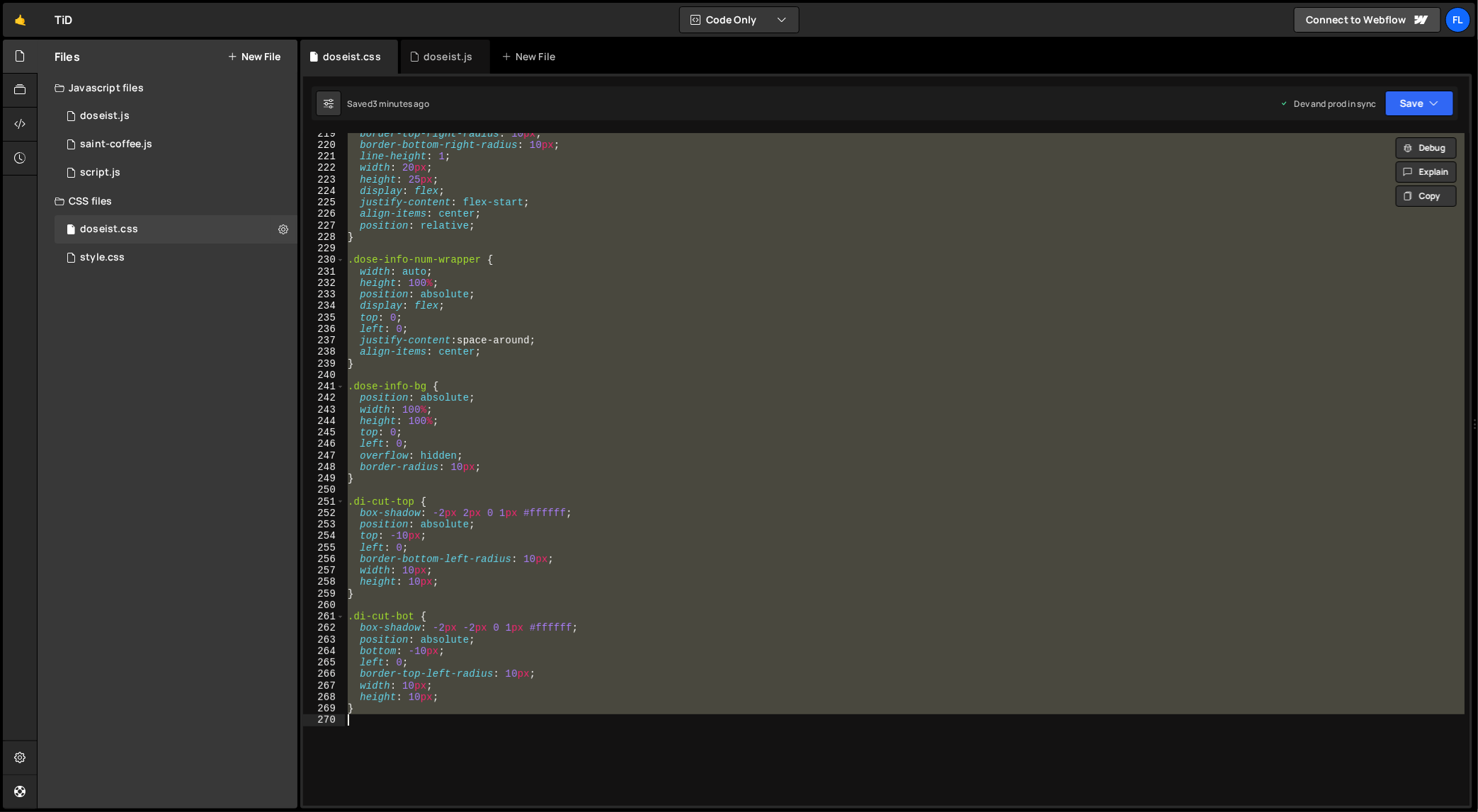
paste textarea
type textarea "}"
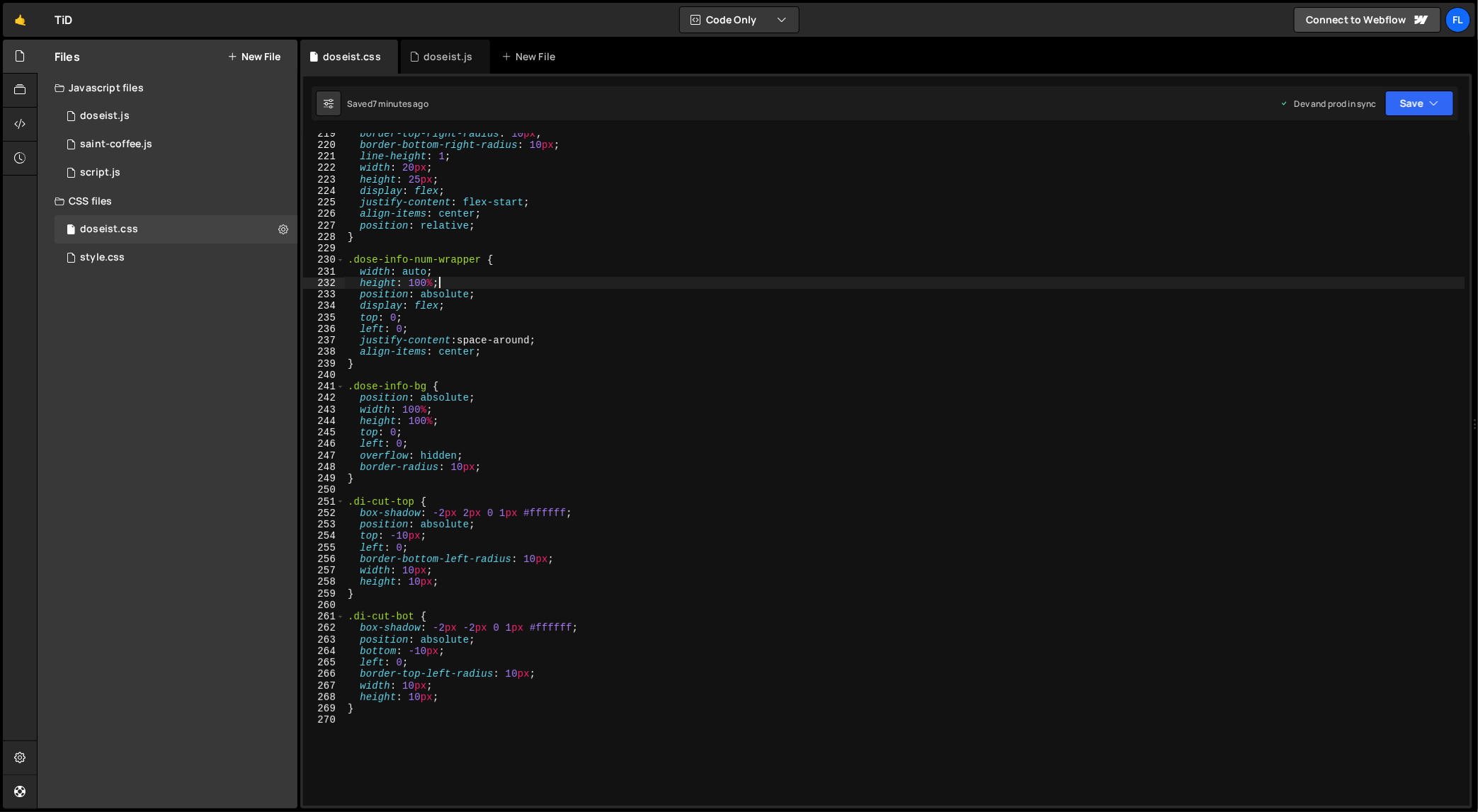
click at [670, 281] on div "border-top-right-radius : 10 px ; border-bottom-right-radius : 10 px ; line-hei…" at bounding box center [905, 475] width 1120 height 696
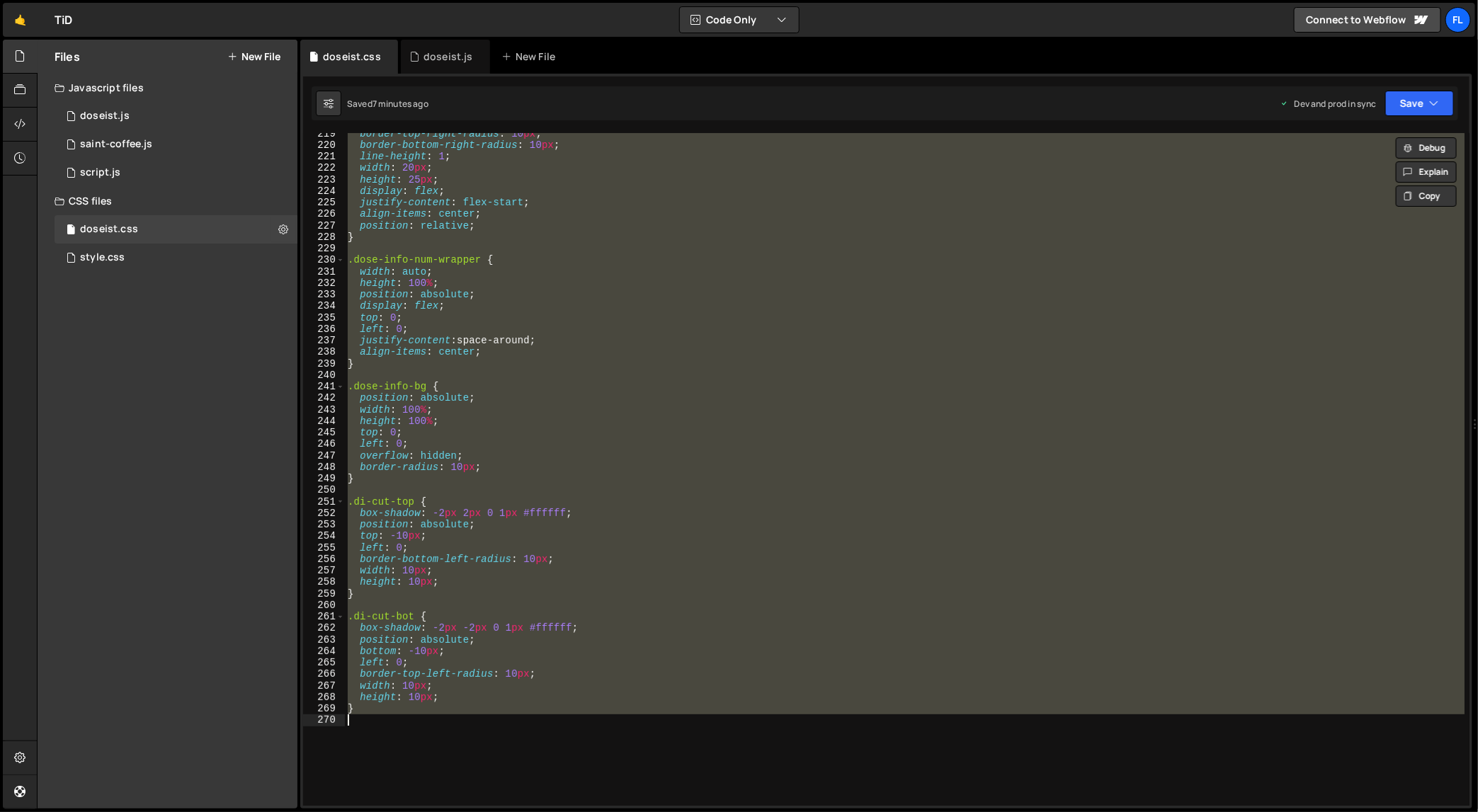
paste textarea
type textarea "}"
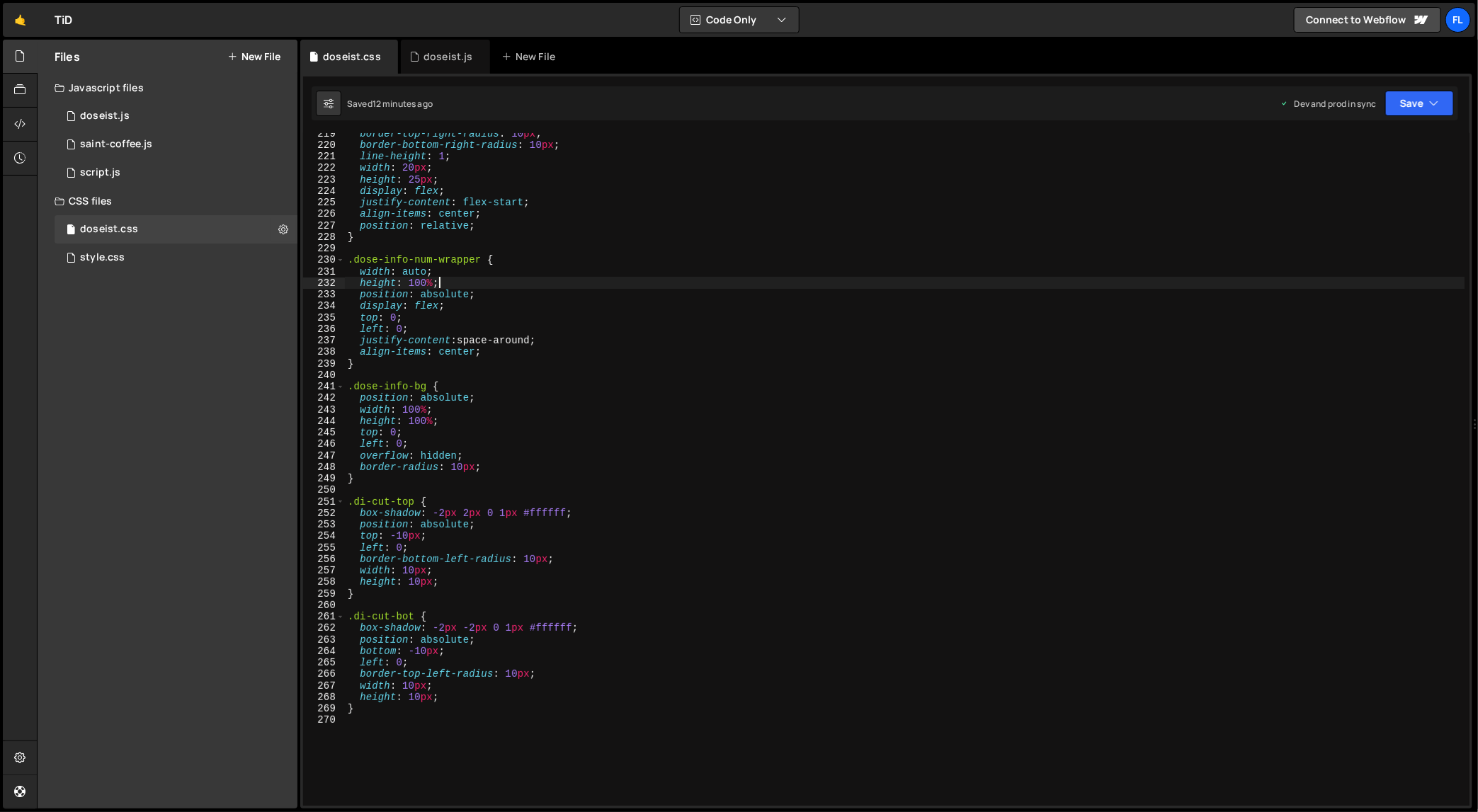
click at [812, 278] on div "border-top-right-radius : 10 px ; border-bottom-right-radius : 10 px ; line-hei…" at bounding box center [905, 475] width 1120 height 696
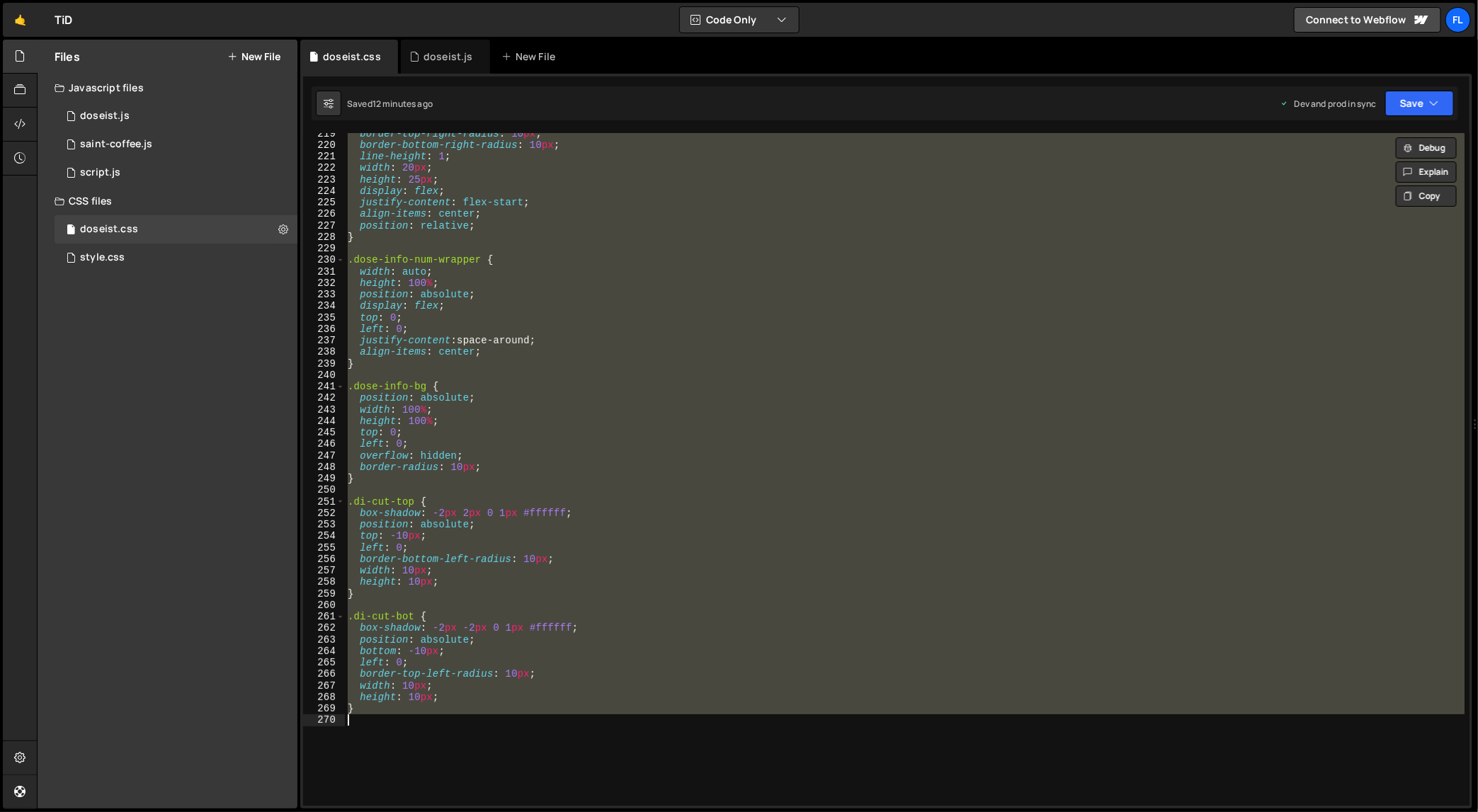
paste textarea
type textarea "}"
